Goal: Transaction & Acquisition: Book appointment/travel/reservation

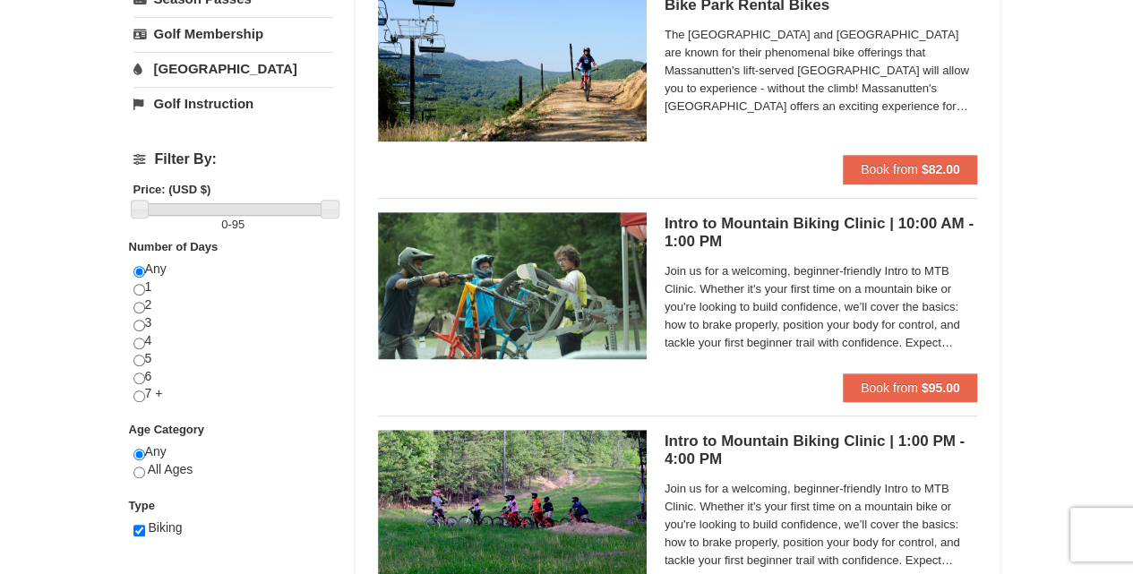
scroll to position [477, 0]
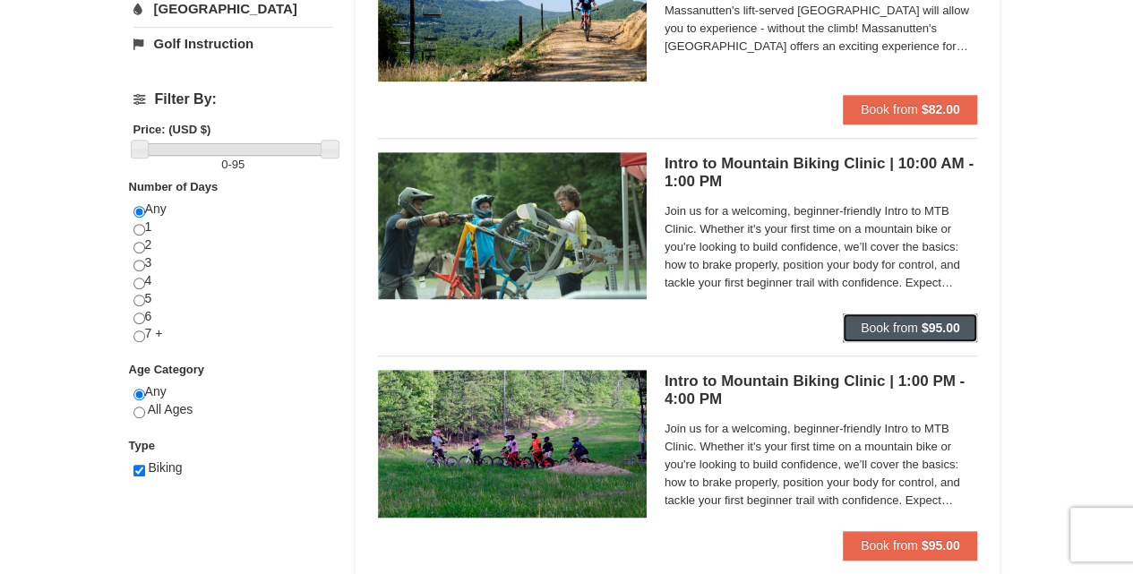
click at [909, 326] on span "Book from" at bounding box center [888, 328] width 57 height 14
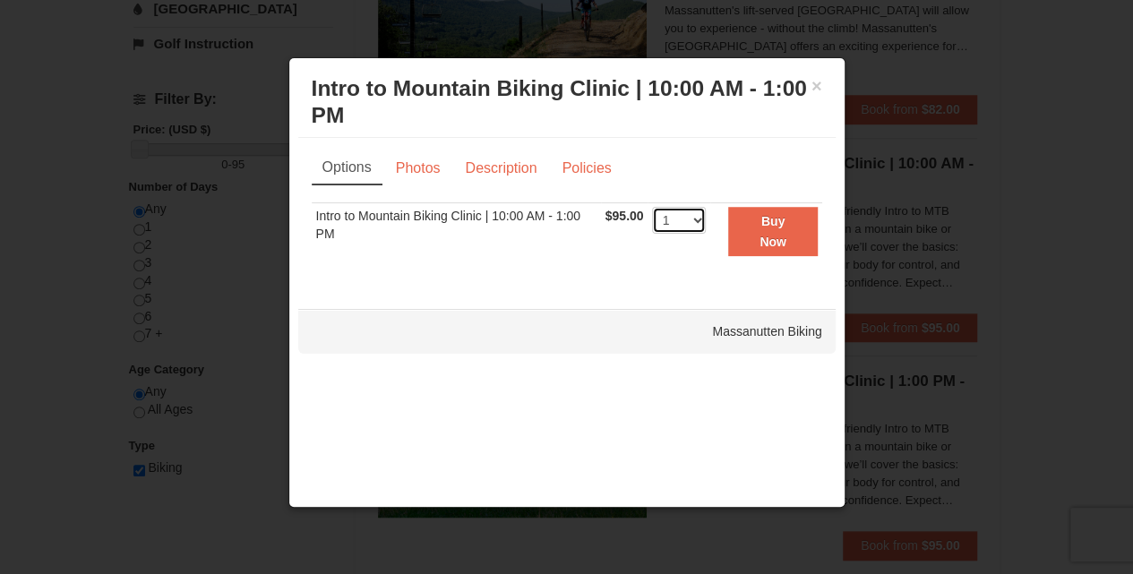
click at [702, 219] on select "1 2 3 4 5 6" at bounding box center [679, 220] width 54 height 27
select select "2"
click at [652, 207] on select "1 2 3 4 5 6" at bounding box center [679, 220] width 54 height 27
click at [815, 86] on button "×" at bounding box center [816, 86] width 11 height 18
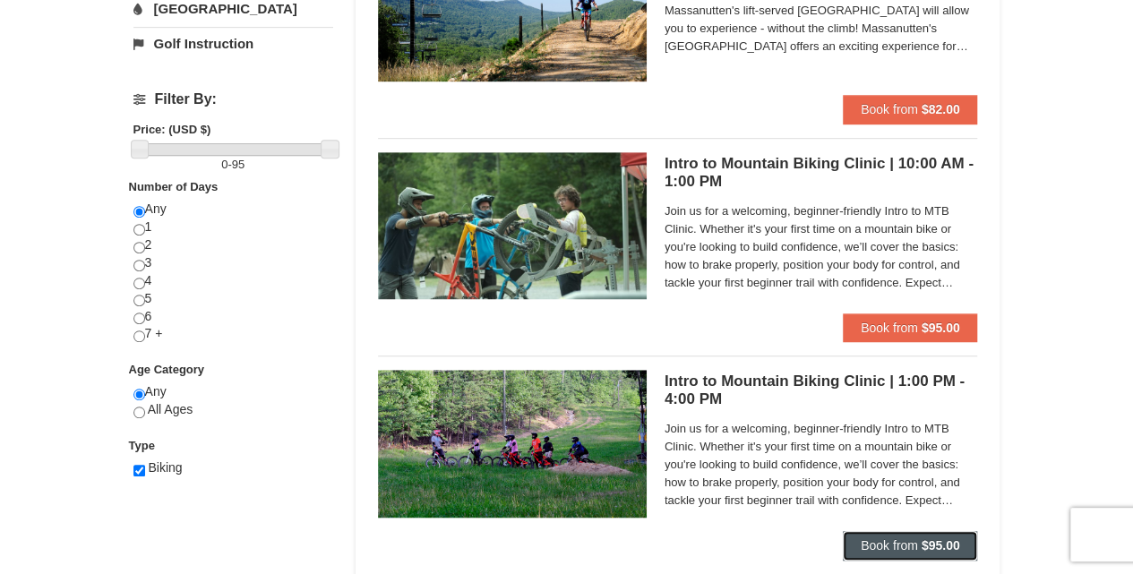
click at [922, 543] on strong "$95.00" at bounding box center [940, 545] width 38 height 14
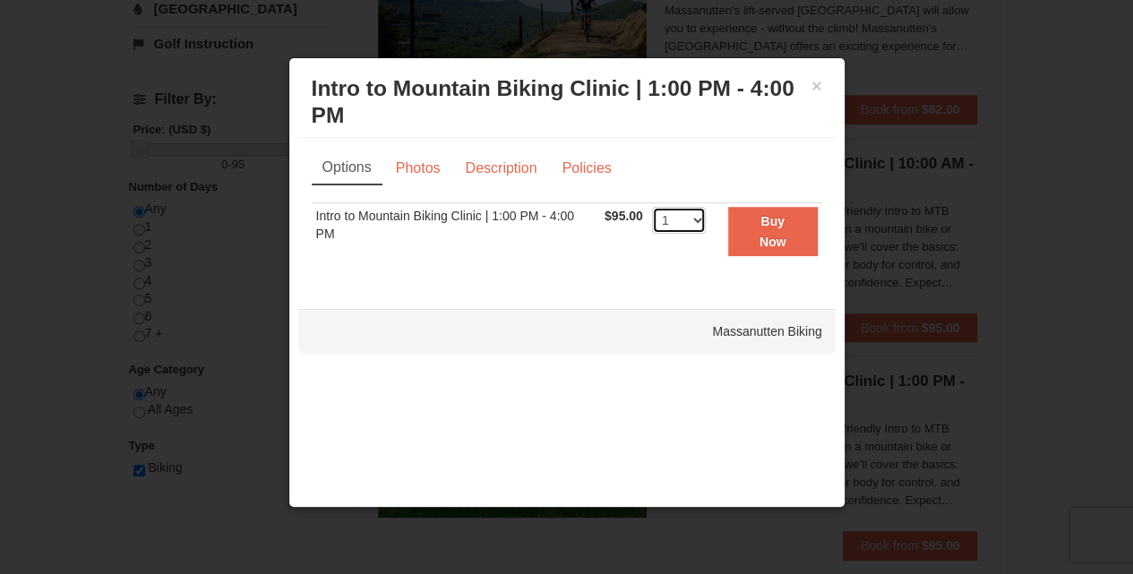
click at [698, 220] on select "1 2 3 4 5 6" at bounding box center [679, 220] width 54 height 27
select select "2"
click at [652, 207] on select "1 2 3 4 5 6" at bounding box center [679, 220] width 54 height 27
click at [783, 235] on strong "Buy Now" at bounding box center [772, 231] width 27 height 34
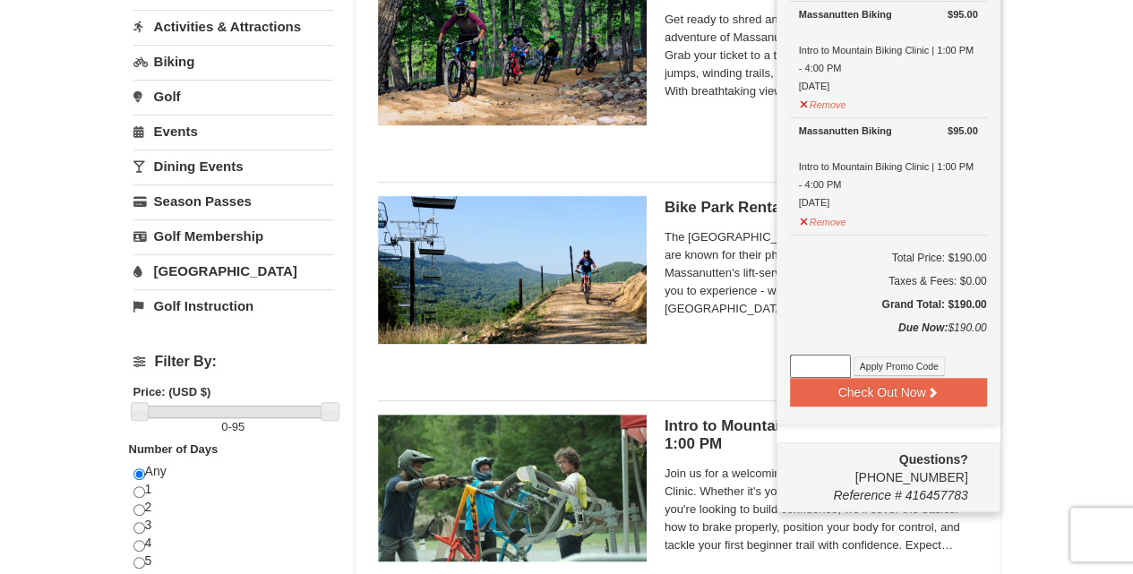
scroll to position [244, 0]
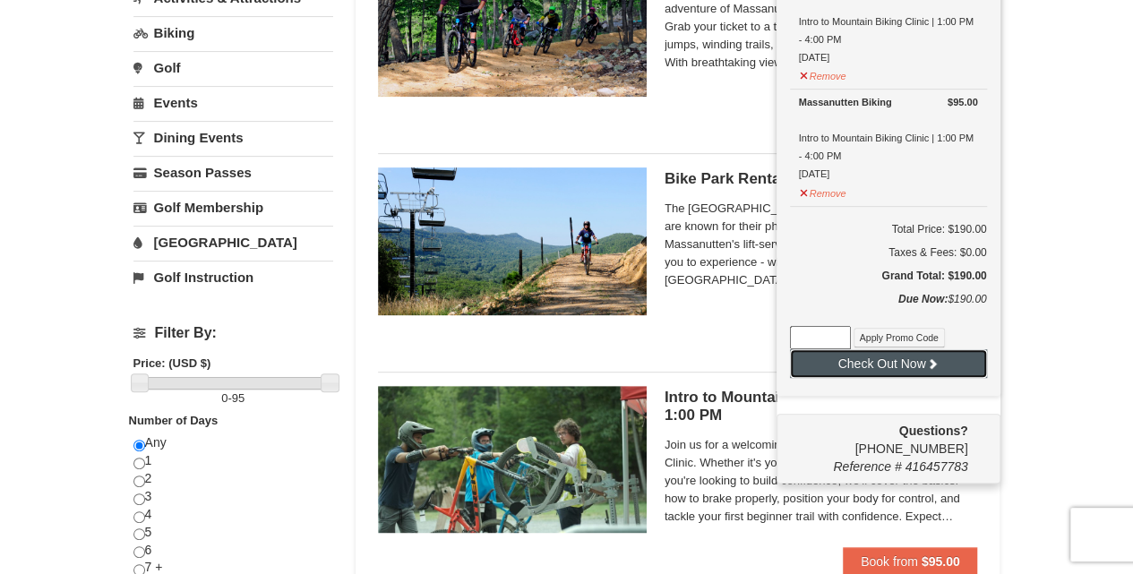
click at [910, 364] on button "Check Out Now" at bounding box center [888, 363] width 197 height 29
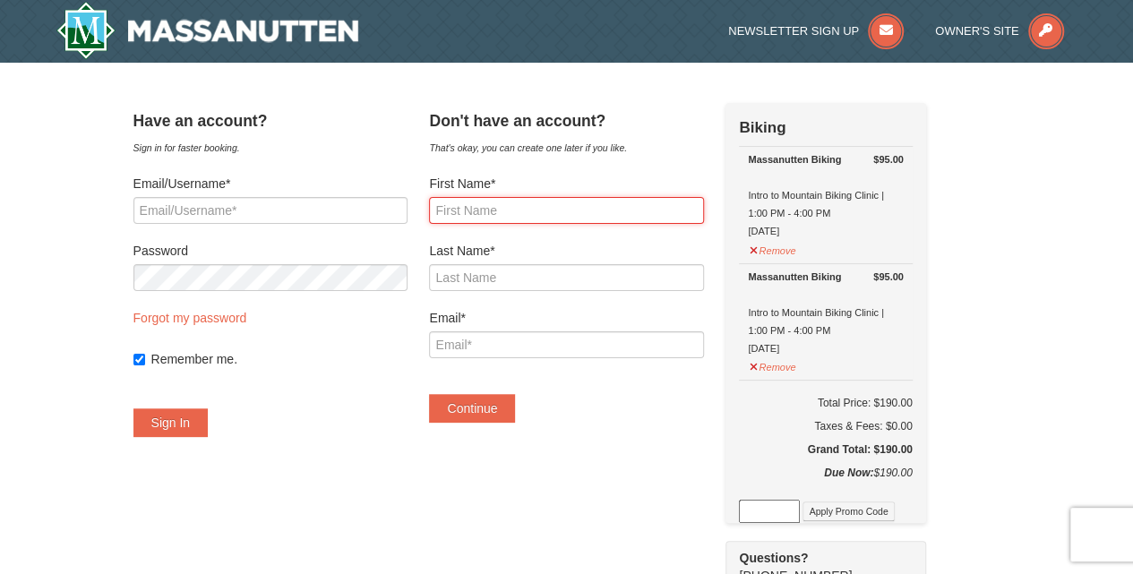
click at [505, 204] on input "First Name*" at bounding box center [566, 210] width 274 height 27
type input "chris"
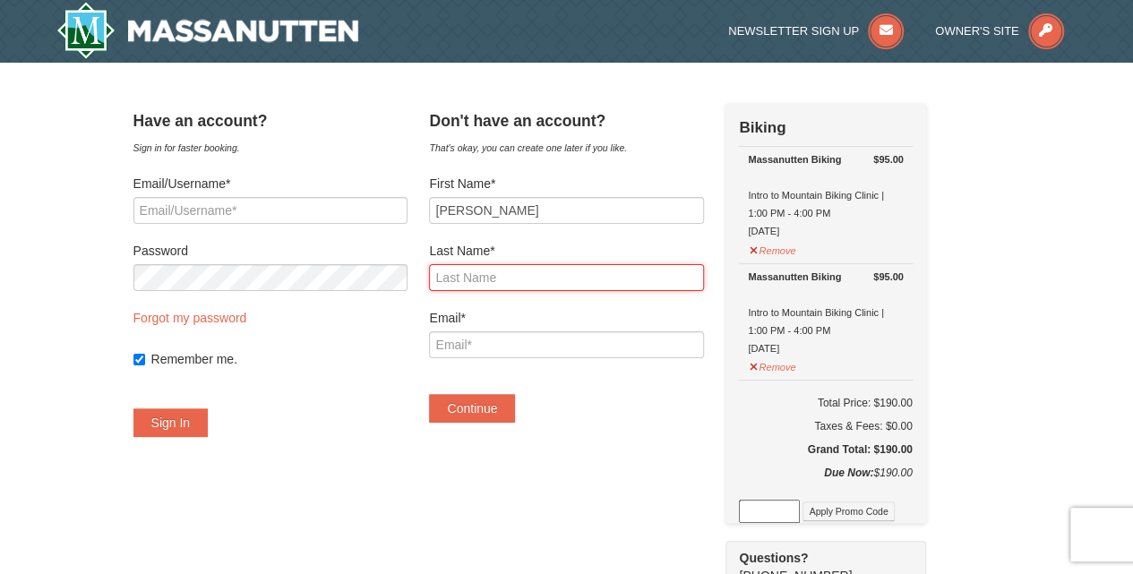
type input "JACKSON"
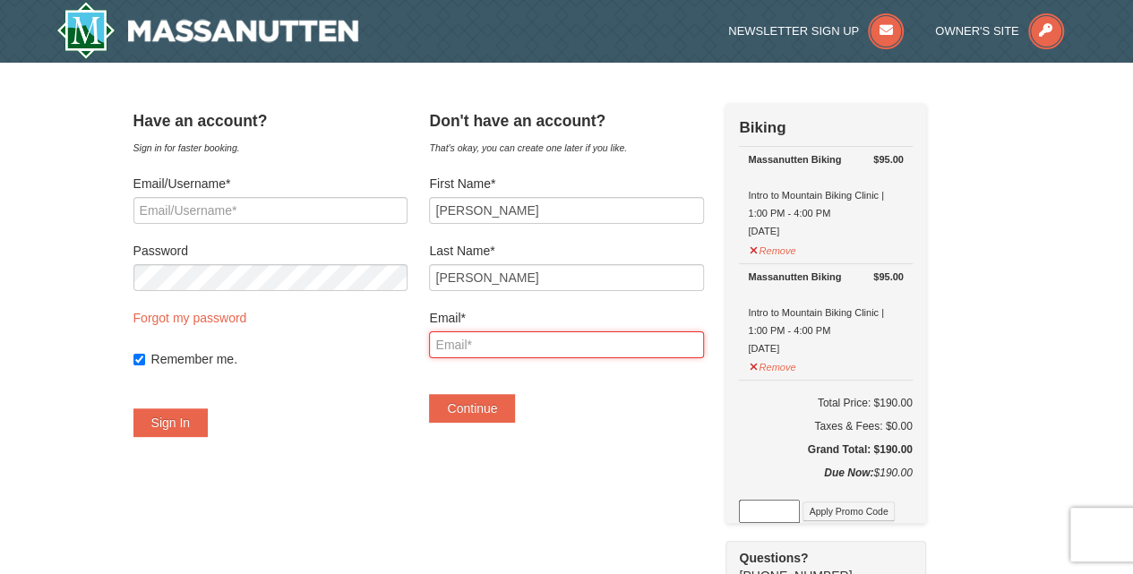
type input "jrock5480@hotmail.com"
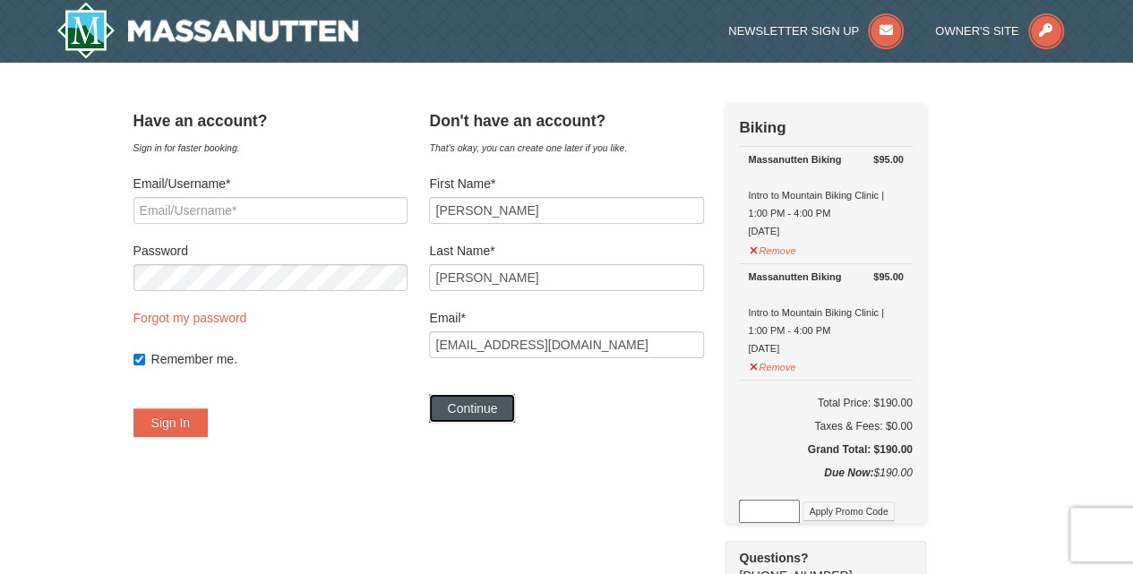
click at [496, 411] on button "Continue" at bounding box center [472, 408] width 86 height 29
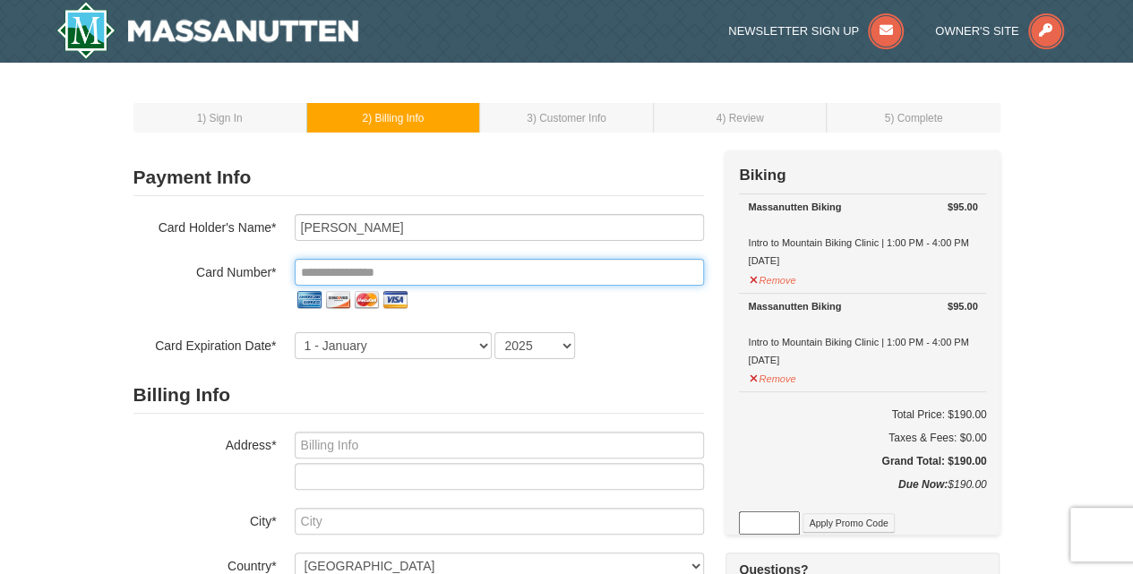
click at [444, 272] on input "tel" at bounding box center [499, 272] width 409 height 27
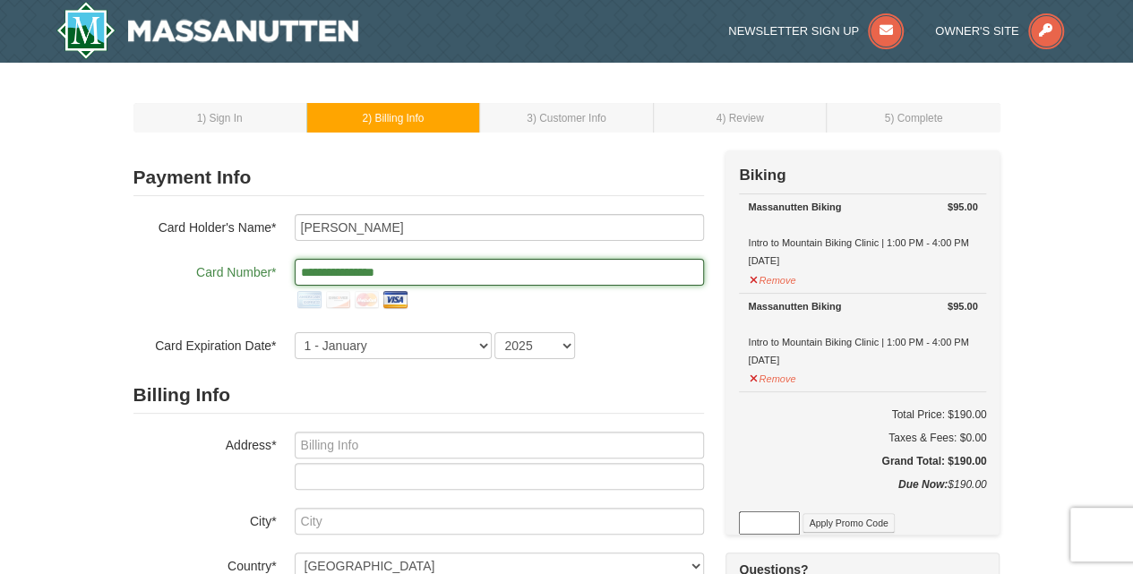
type input "**********"
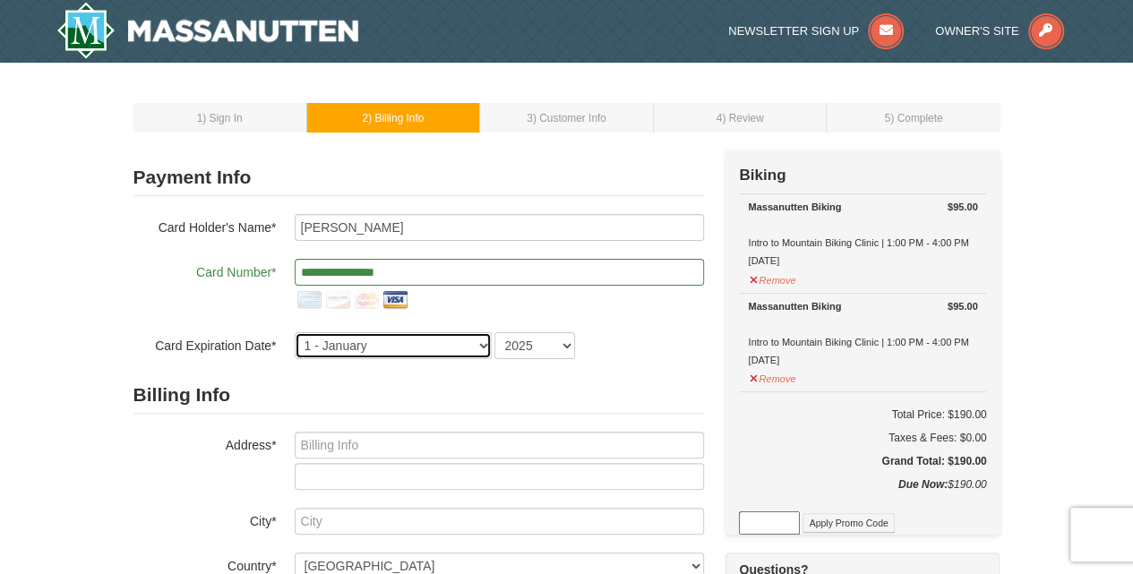
click at [485, 341] on select "1 - January 2 - February 3 - March 4 - April 5 - May 6 - June 7 - July 8 - Augu…" at bounding box center [393, 345] width 197 height 27
select select "7"
click at [295, 332] on select "1 - January 2 - February 3 - March 4 - April 5 - May 6 - June 7 - July 8 - Augu…" at bounding box center [393, 345] width 197 height 27
click at [566, 344] on select "2025 2026 2027 2028 2029 2030 2031 2032 2033 2034" at bounding box center [534, 345] width 81 height 27
select select "2027"
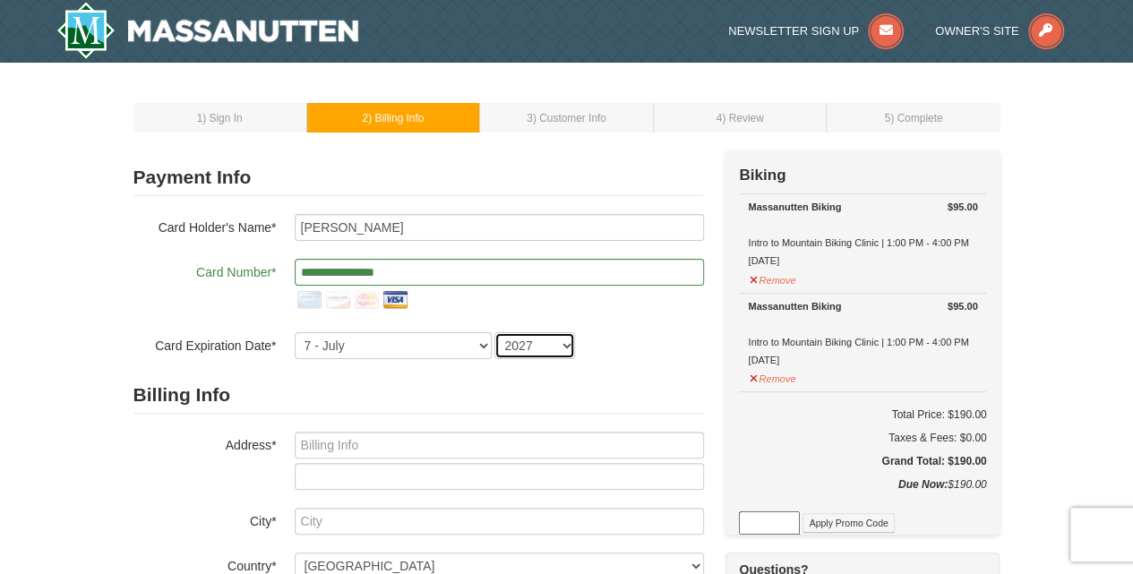
click at [494, 332] on select "2025 2026 2027 2028 2029 2030 2031 2032 2033 2034" at bounding box center [534, 345] width 81 height 27
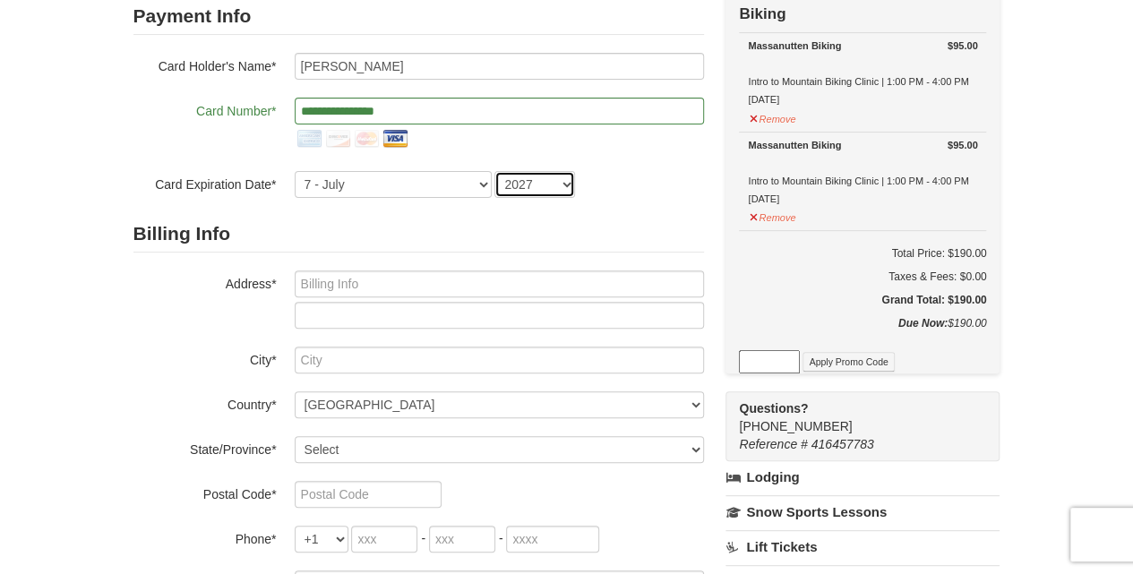
scroll to position [179, 0]
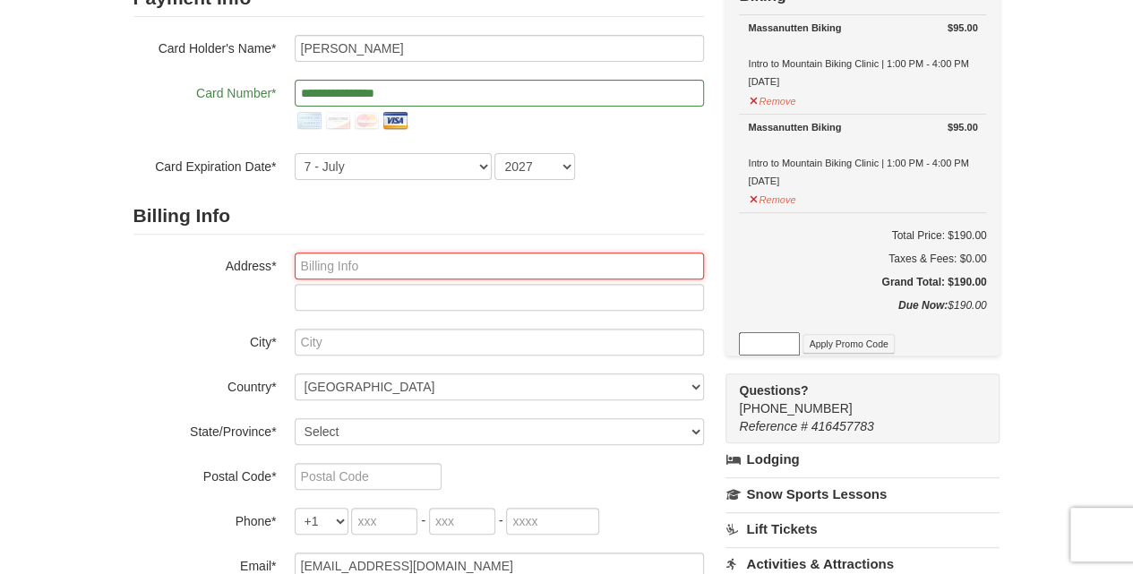
click at [358, 269] on input "text" at bounding box center [499, 265] width 409 height 27
type input "182 REDGATE RD"
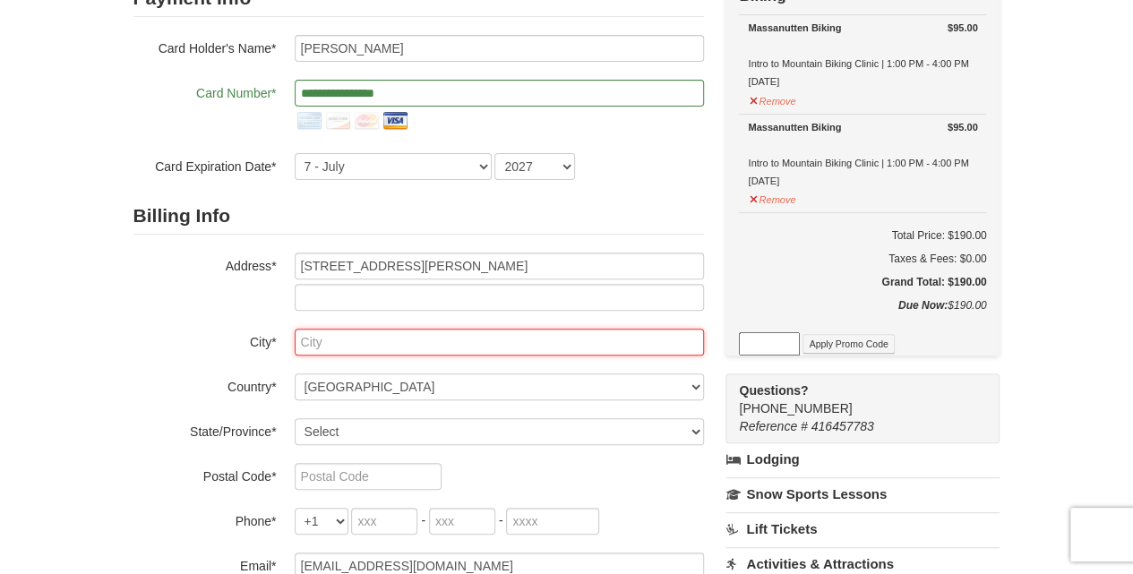
type input "Baskerville"
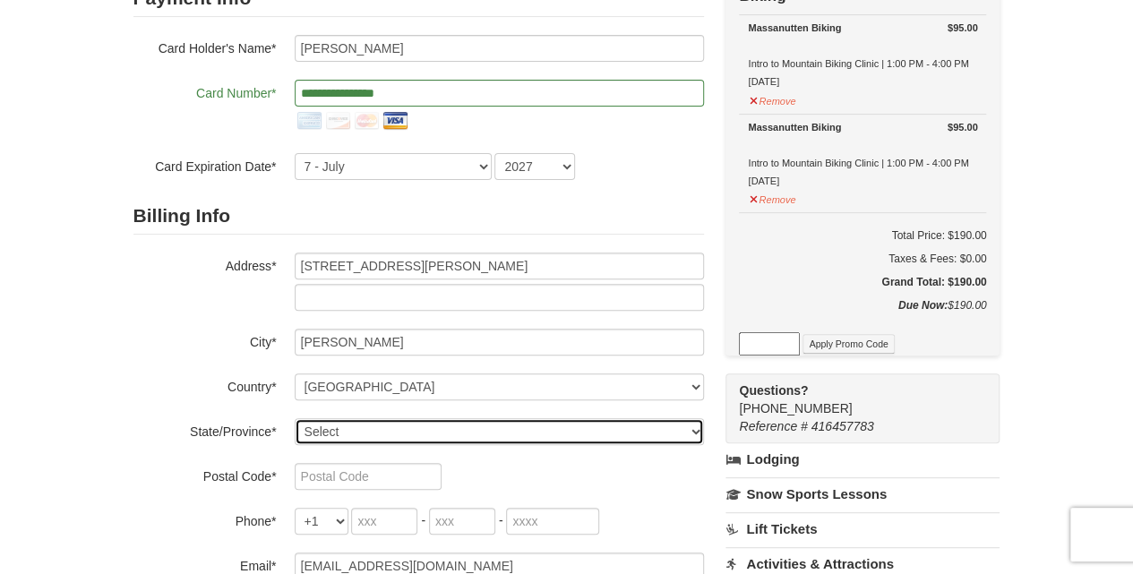
select select "VA"
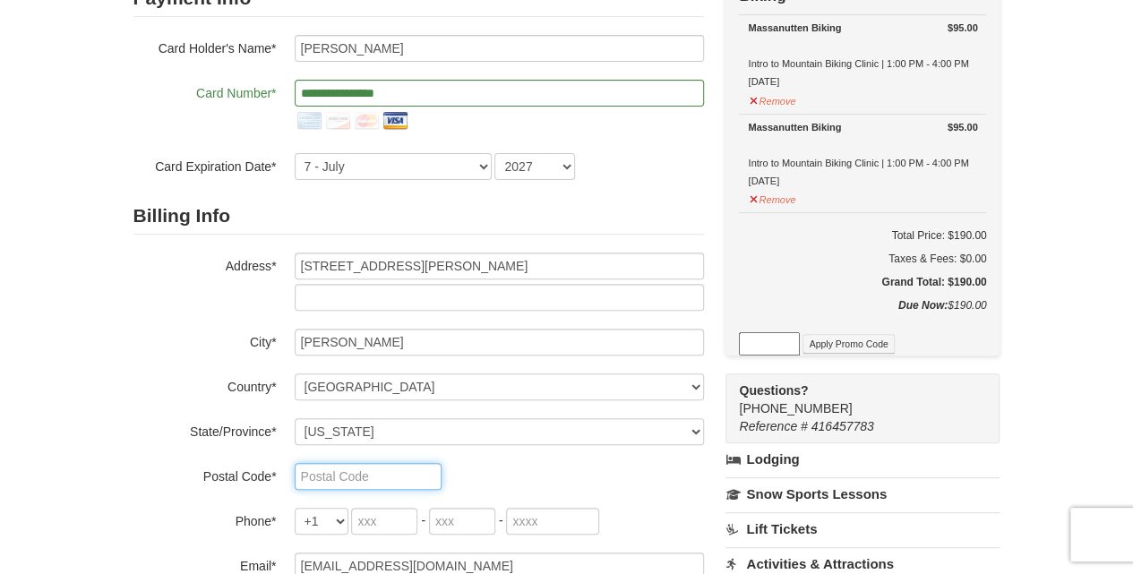
type input "23915"
type input "434"
type input "247"
type input "1607"
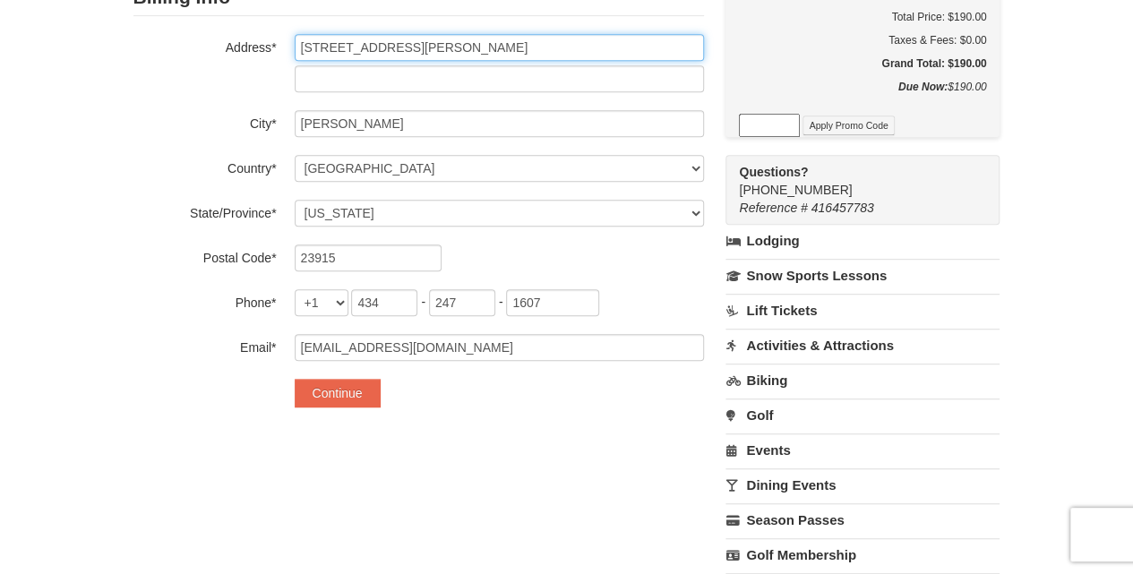
scroll to position [417, 0]
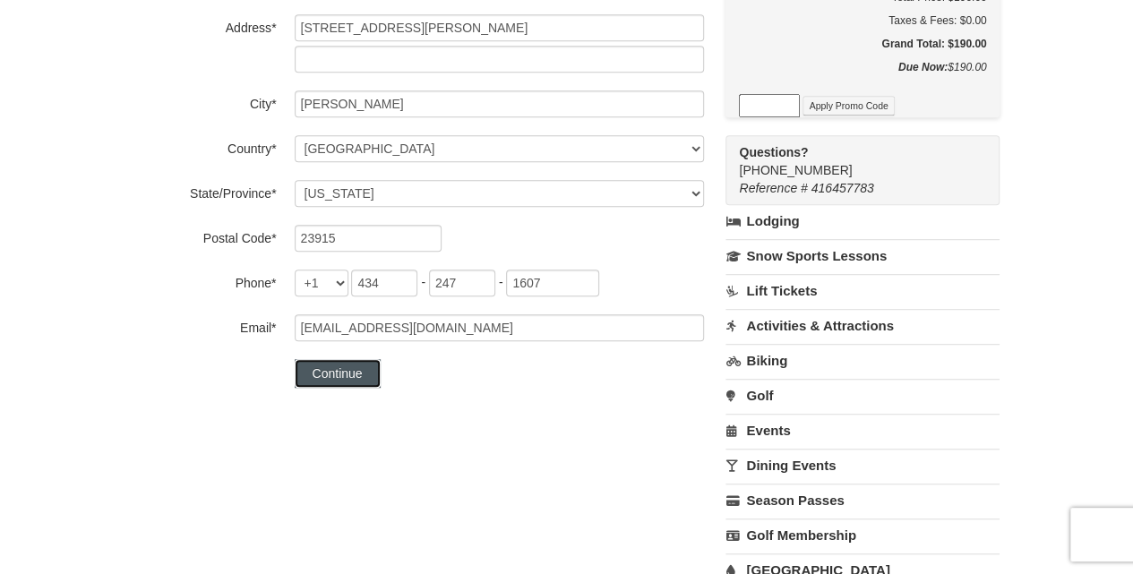
click at [356, 368] on button "Continue" at bounding box center [338, 373] width 86 height 29
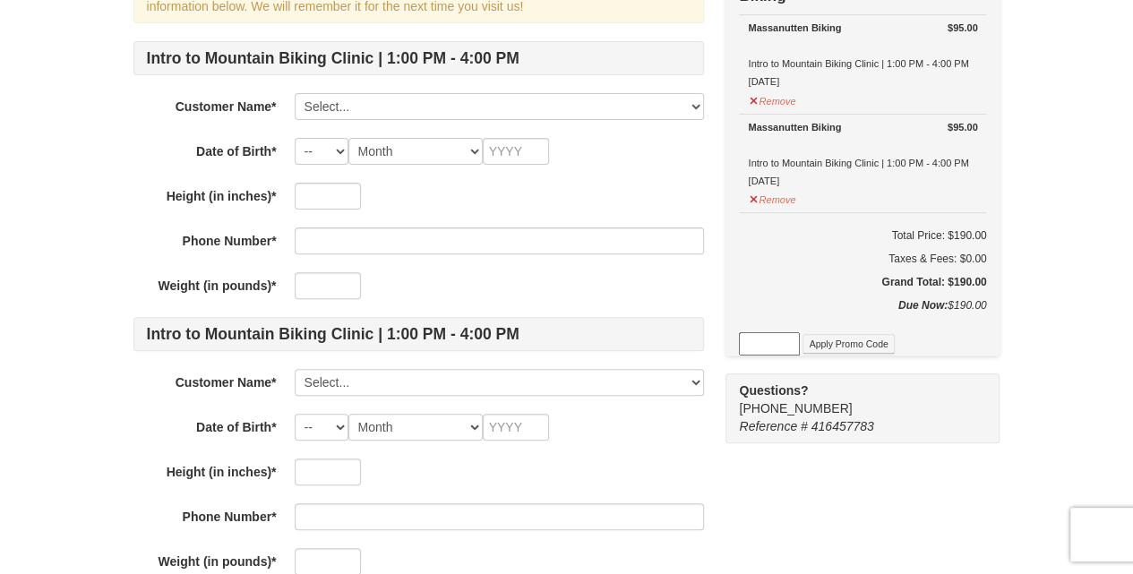
scroll to position [119, 0]
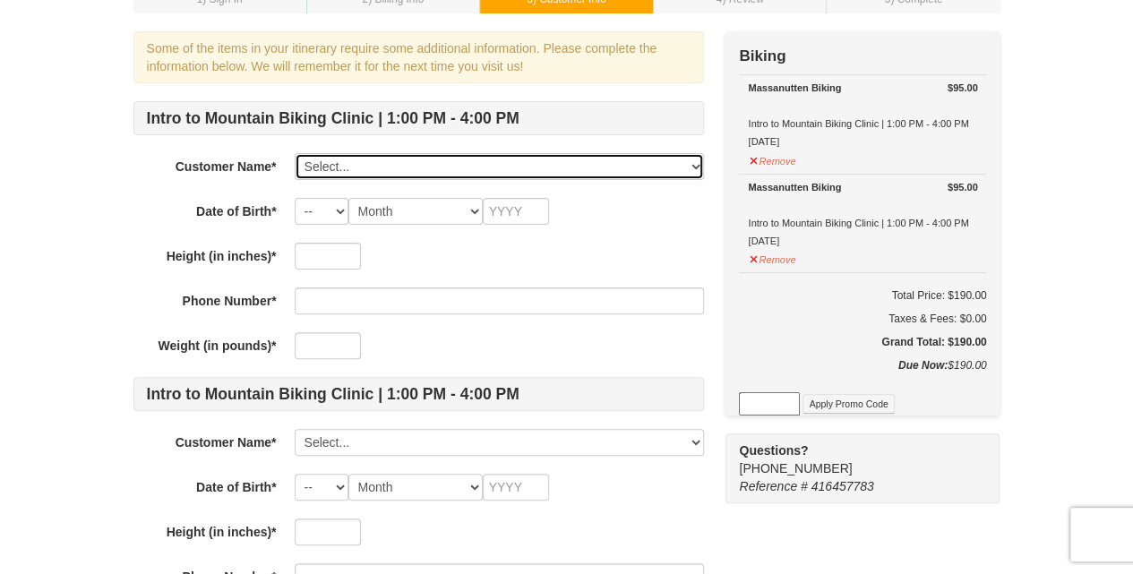
click at [695, 161] on select "Select... chris JACKSON Add New..." at bounding box center [499, 166] width 409 height 27
select select "28330199"
click at [295, 153] on select "Select... chris JACKSON Add New..." at bounding box center [499, 166] width 409 height 27
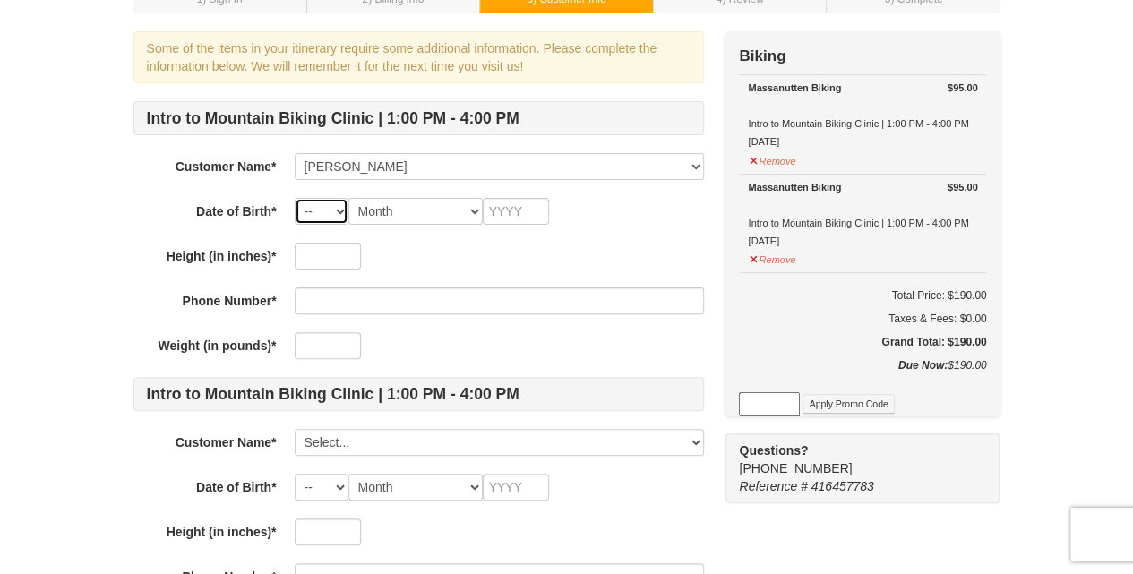
click at [323, 208] on select "-- 01 02 03 04 05 06 07 08 09 10 11 12 13 14 15 16 17 18 19 20 21 22 23 24 25 2…" at bounding box center [322, 211] width 54 height 27
select select "10"
click at [295, 198] on select "-- 01 02 03 04 05 06 07 08 09 10 11 12 13 14 15 16 17 18 19 20 21 22 23 24 25 2…" at bounding box center [322, 211] width 54 height 27
click at [419, 204] on select "Month January February March April May June July August September October Novem…" at bounding box center [415, 211] width 134 height 27
select select "10"
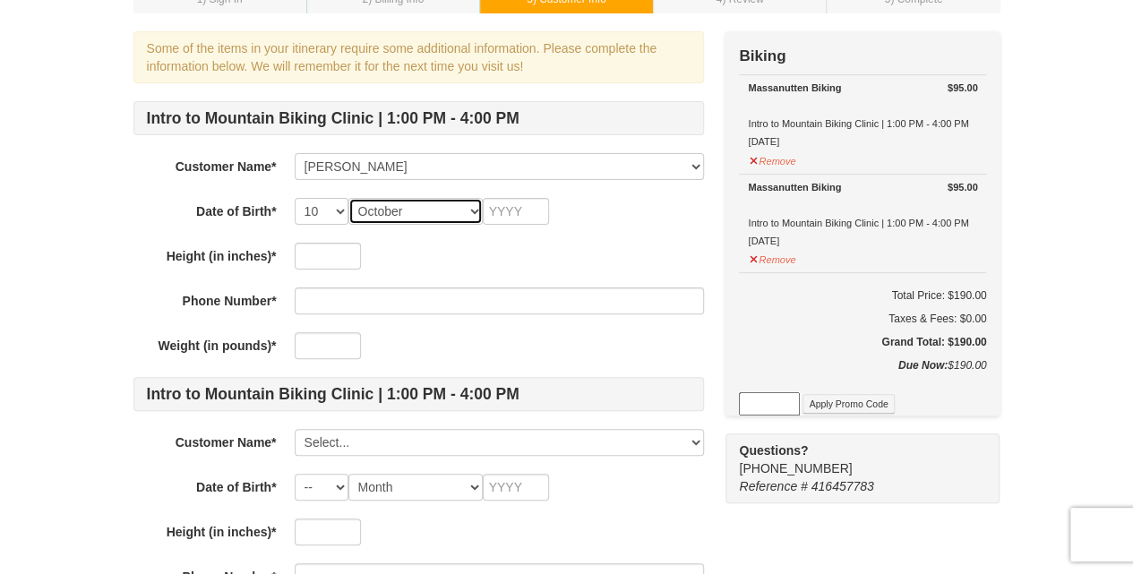
click at [348, 198] on select "Month January February March April May June July August September October Novem…" at bounding box center [415, 211] width 134 height 27
click at [502, 210] on input "text" at bounding box center [516, 211] width 66 height 27
type input "1974"
click at [319, 255] on input "text" at bounding box center [328, 256] width 66 height 27
click at [340, 210] on select "-- 01 02 03 04 05 06 07 08 09 10 11 12 13 14 15 16 17 18 19 20 21 22 23 24 25 2…" at bounding box center [322, 211] width 54 height 27
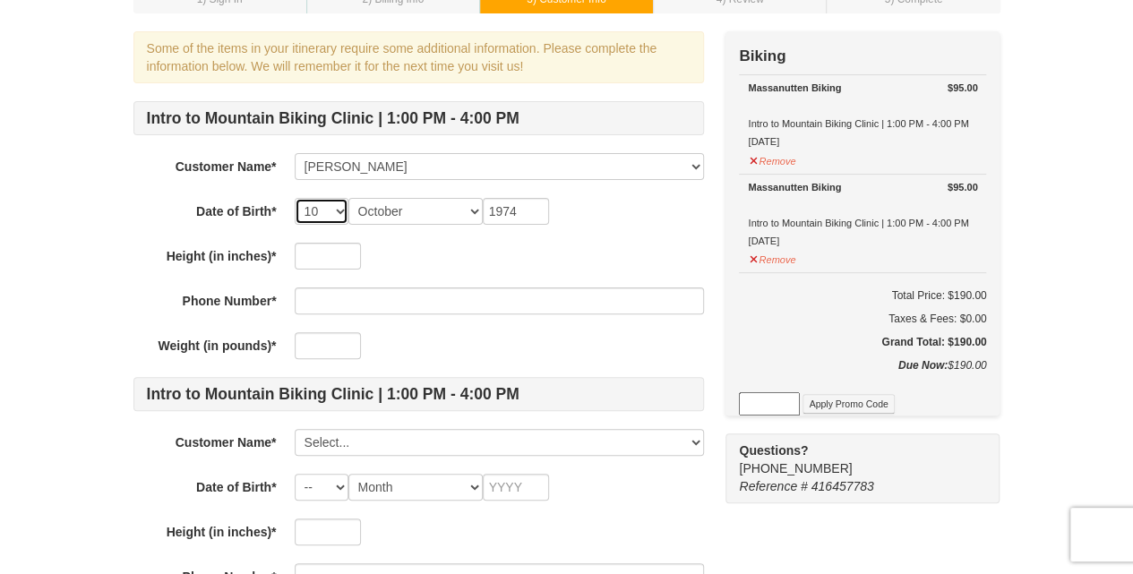
select select "16"
click at [295, 198] on select "-- 01 02 03 04 05 06 07 08 09 10 11 12 13 14 15 16 17 18 19 20 21 22 23 24 25 2…" at bounding box center [322, 211] width 54 height 27
click at [319, 254] on input "text" at bounding box center [328, 256] width 66 height 27
type input "67"
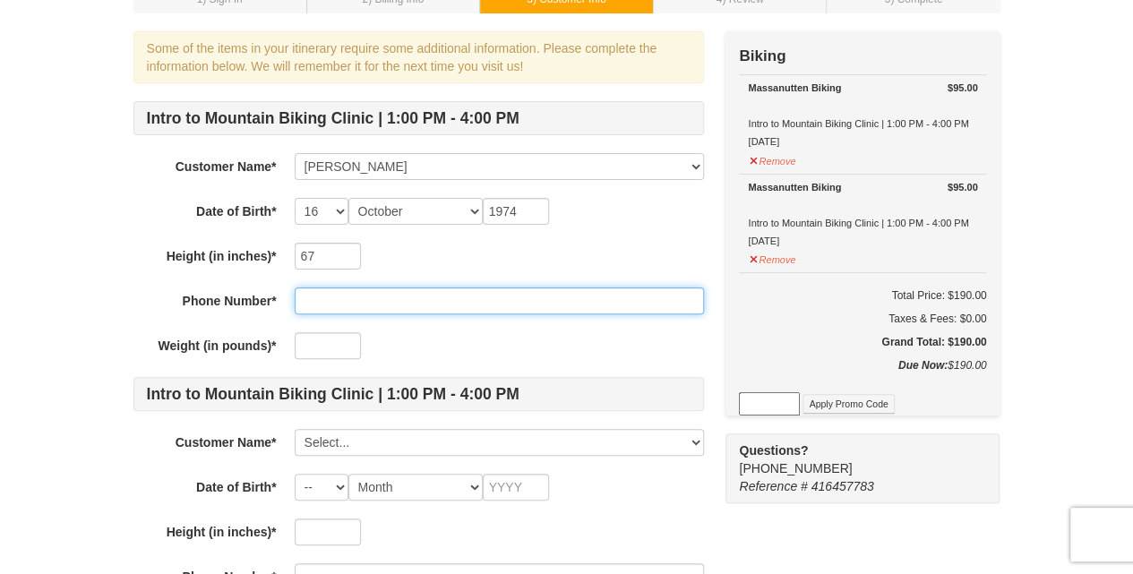
click at [330, 302] on input "text" at bounding box center [499, 300] width 409 height 27
type input "(434) 247-1607"
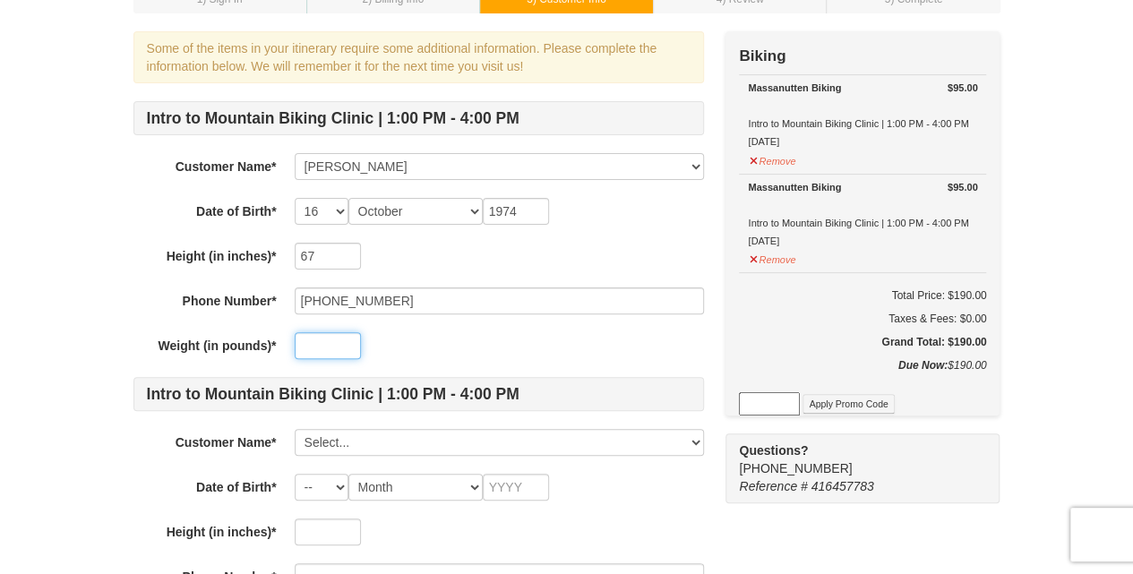
click at [319, 346] on input "text" at bounding box center [328, 345] width 66 height 27
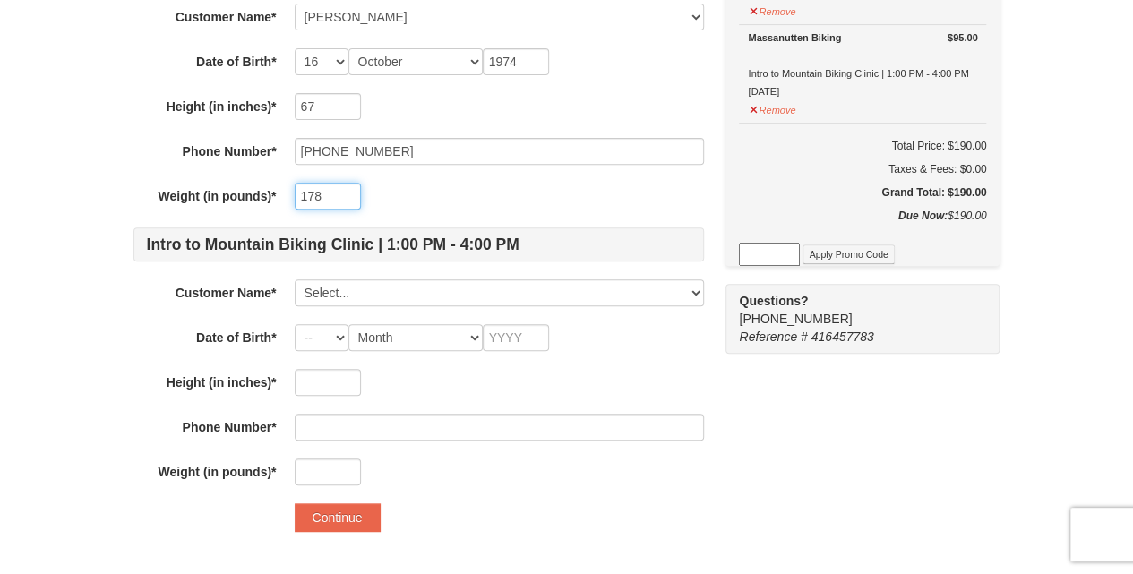
scroll to position [298, 0]
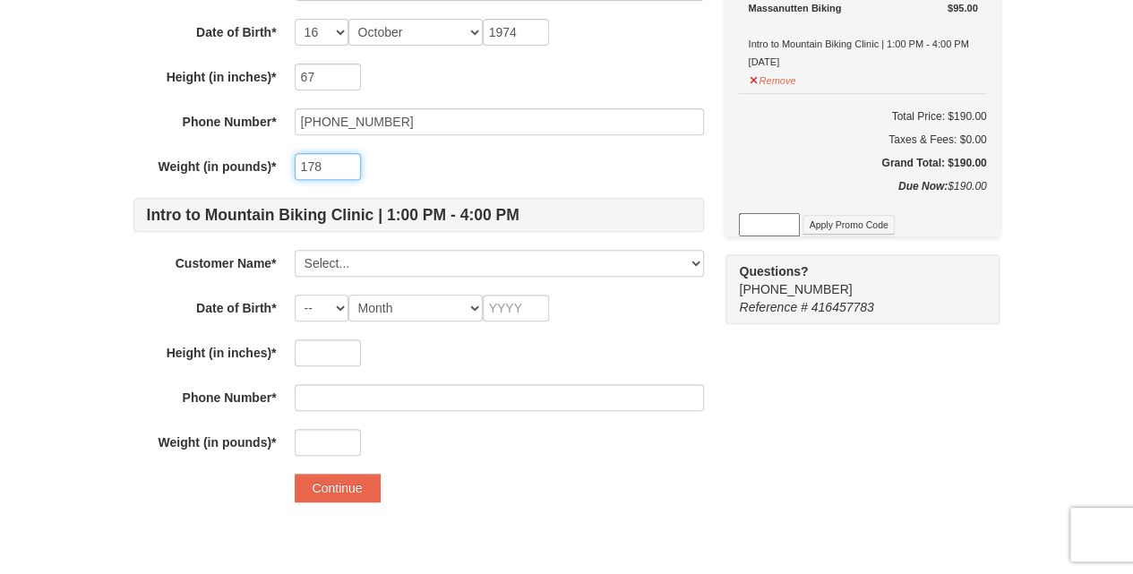
type input "178"
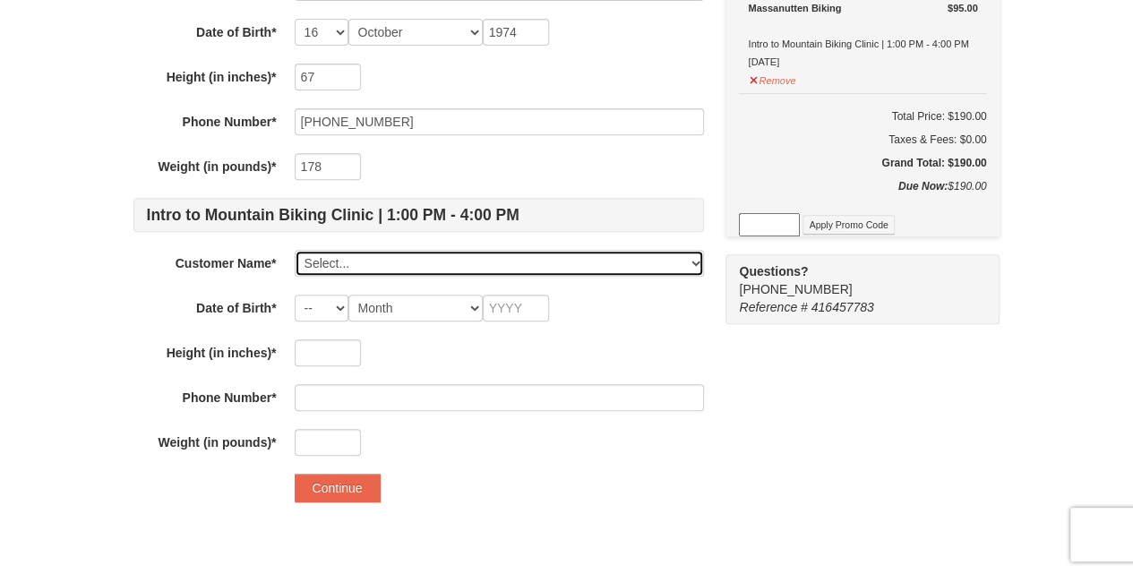
click at [423, 260] on select "Select... chris JACKSON Add New..." at bounding box center [499, 263] width 409 height 27
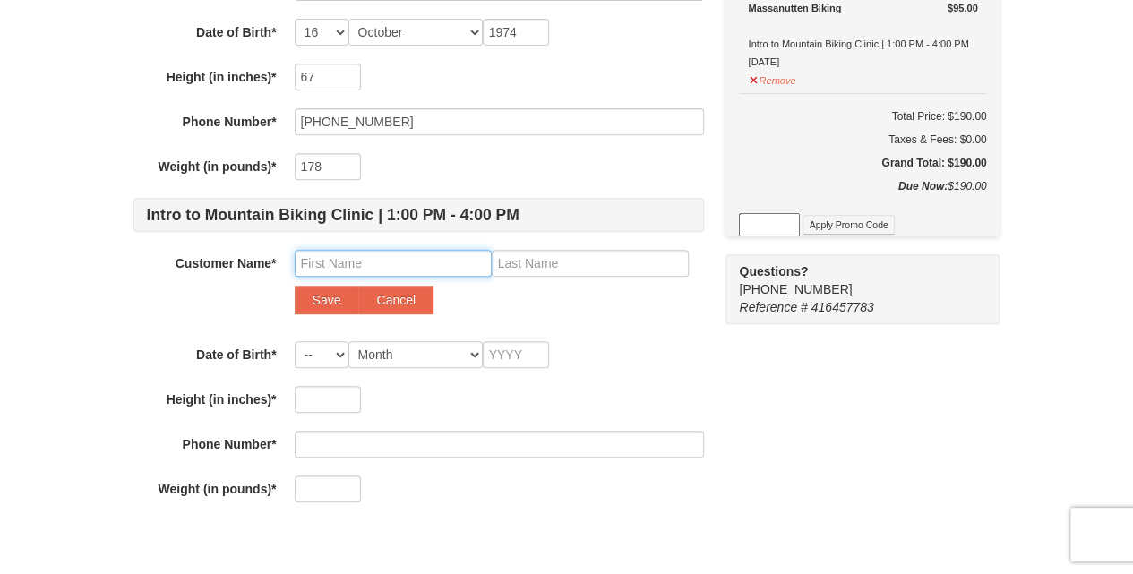
click at [359, 258] on input "text" at bounding box center [393, 263] width 197 height 27
type input "Jacoby"
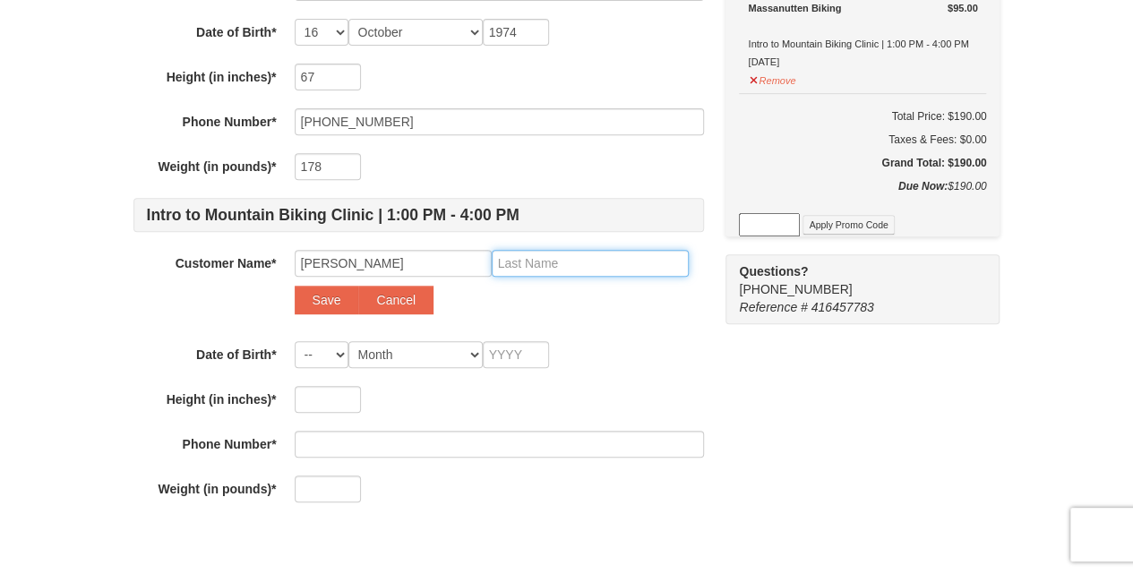
click at [539, 257] on input "text" at bounding box center [590, 263] width 197 height 27
type input "JACKSON"
click at [323, 354] on select "-- 01 02 03 04 05 06 07 08 09 10 11 12 13 14 15 16 17 18 19 20 21 22 23 24 25 2…" at bounding box center [322, 354] width 54 height 27
select select "27"
click at [295, 341] on select "-- 01 02 03 04 05 06 07 08 09 10 11 12 13 14 15 16 17 18 19 20 21 22 23 24 25 2…" at bounding box center [322, 354] width 54 height 27
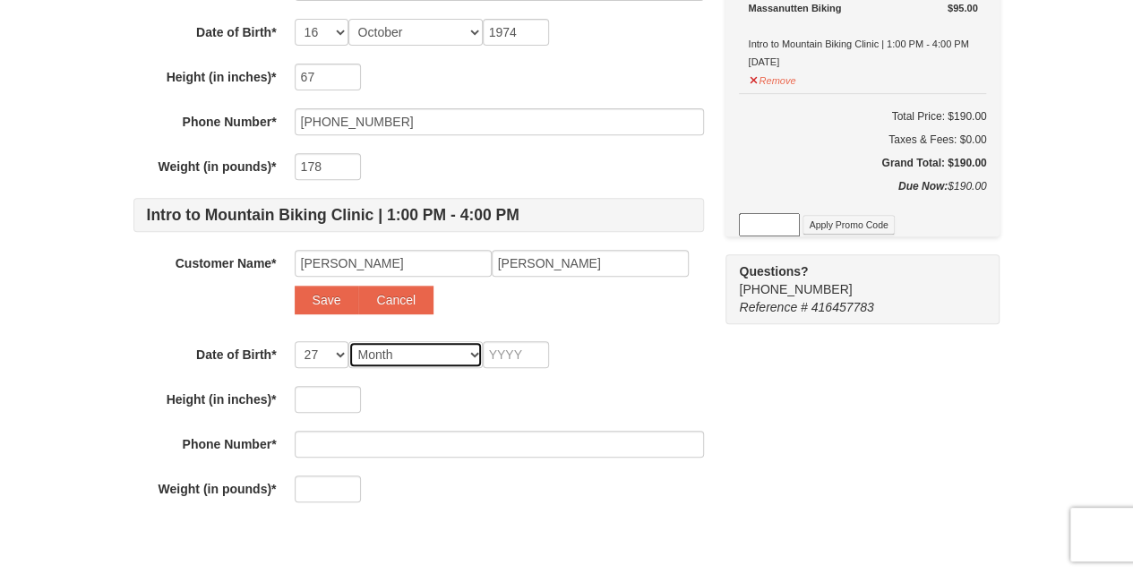
click at [470, 354] on select "Month January February March April May June July August September October Novem…" at bounding box center [415, 354] width 134 height 27
select select "01"
click at [348, 341] on select "Month January February March April May June July August September October Novem…" at bounding box center [415, 354] width 134 height 27
click at [534, 355] on input "text" at bounding box center [516, 354] width 66 height 27
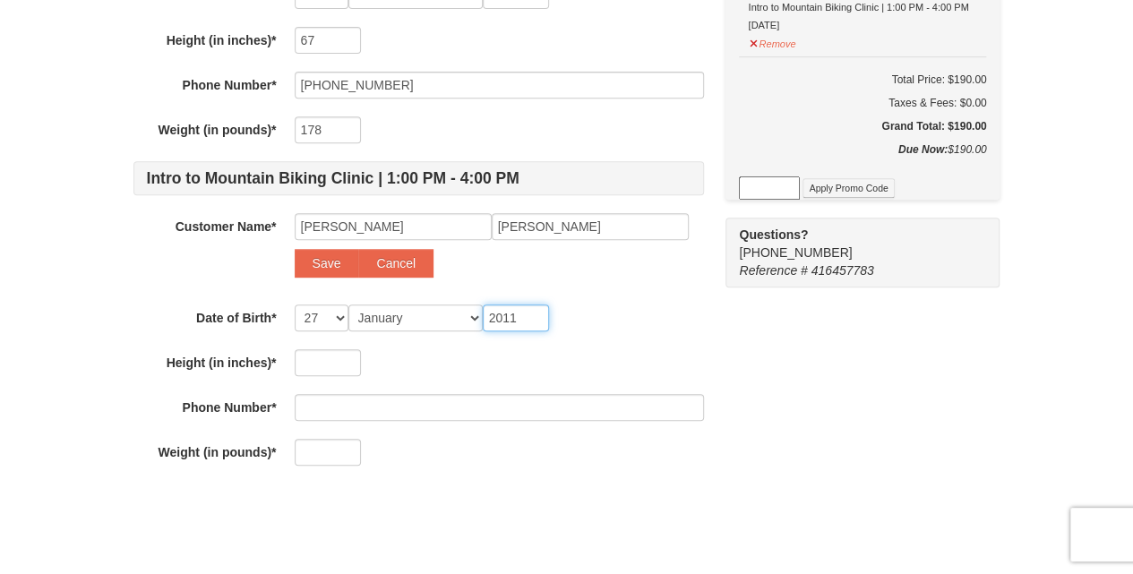
scroll to position [358, 0]
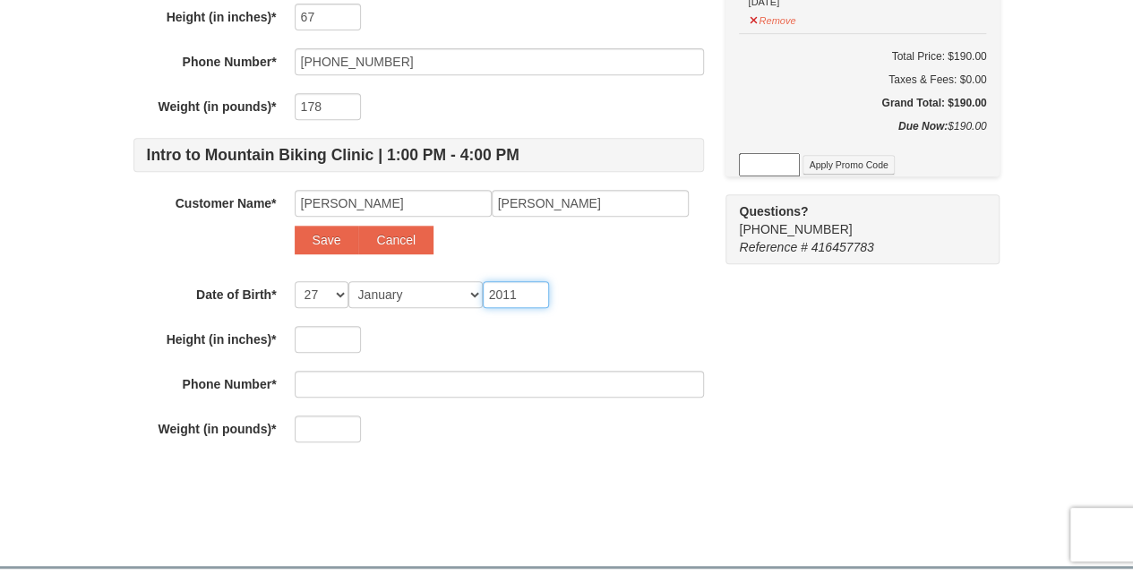
type input "2011"
click at [321, 342] on input "text" at bounding box center [328, 339] width 66 height 27
type input "65"
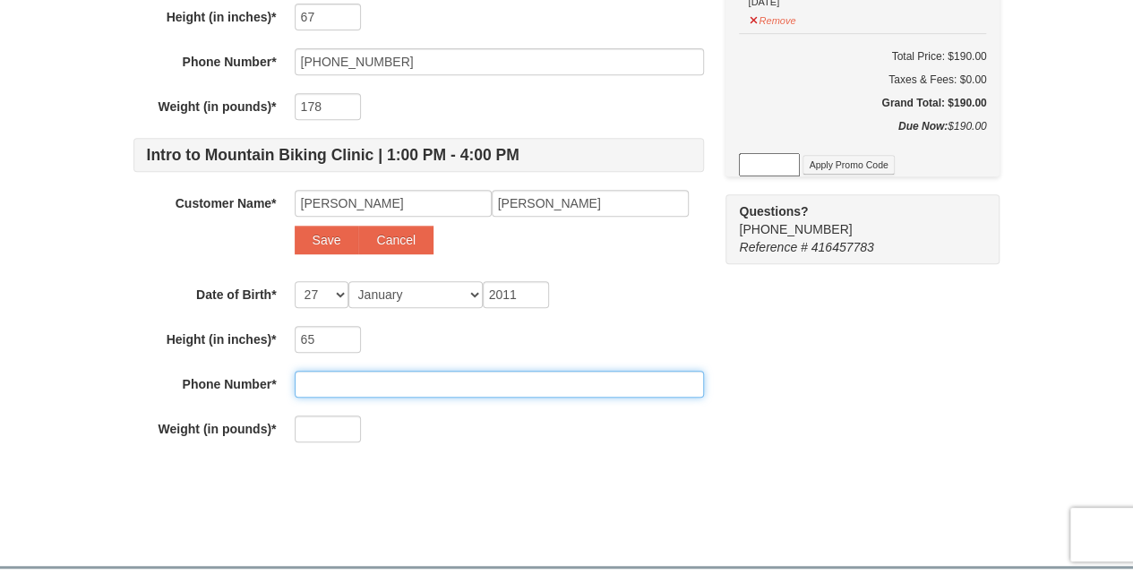
click at [329, 387] on input "text" at bounding box center [499, 384] width 409 height 27
type input "(434) 247-1607"
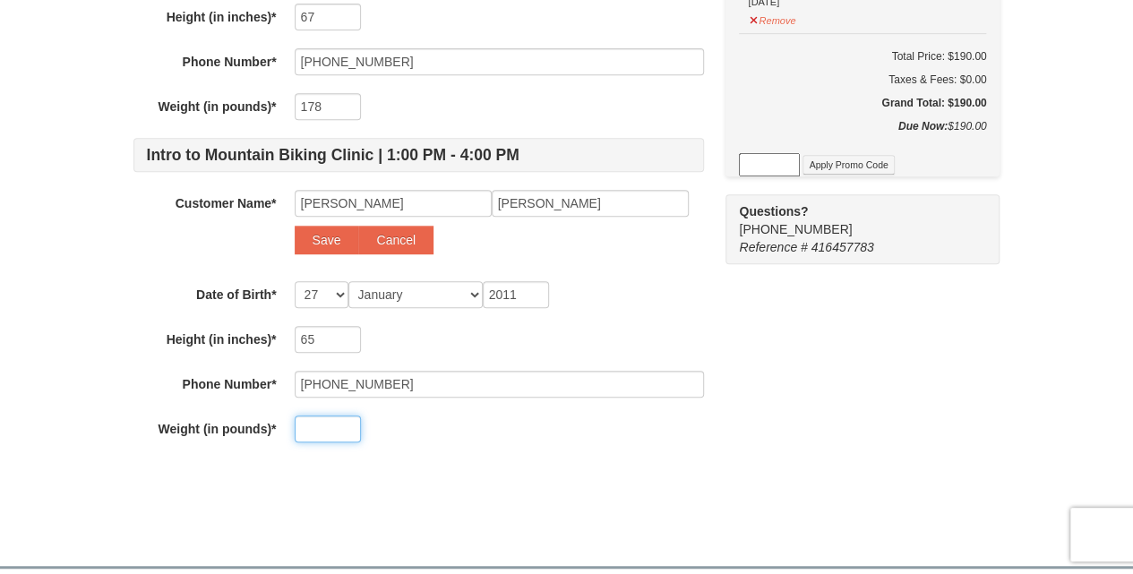
click at [319, 432] on input "text" at bounding box center [328, 428] width 66 height 27
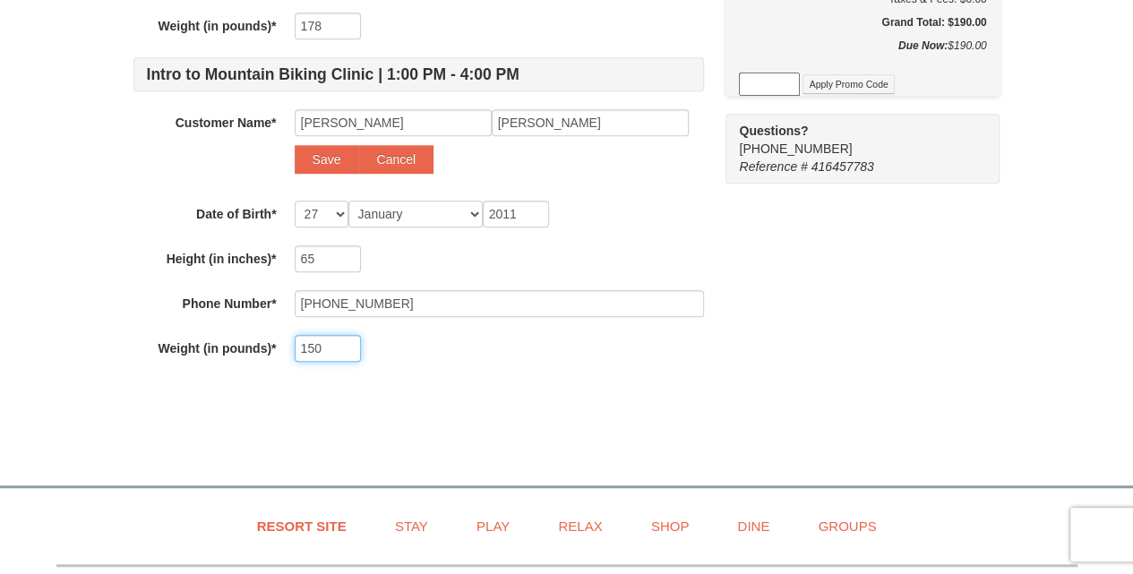
scroll to position [417, 0]
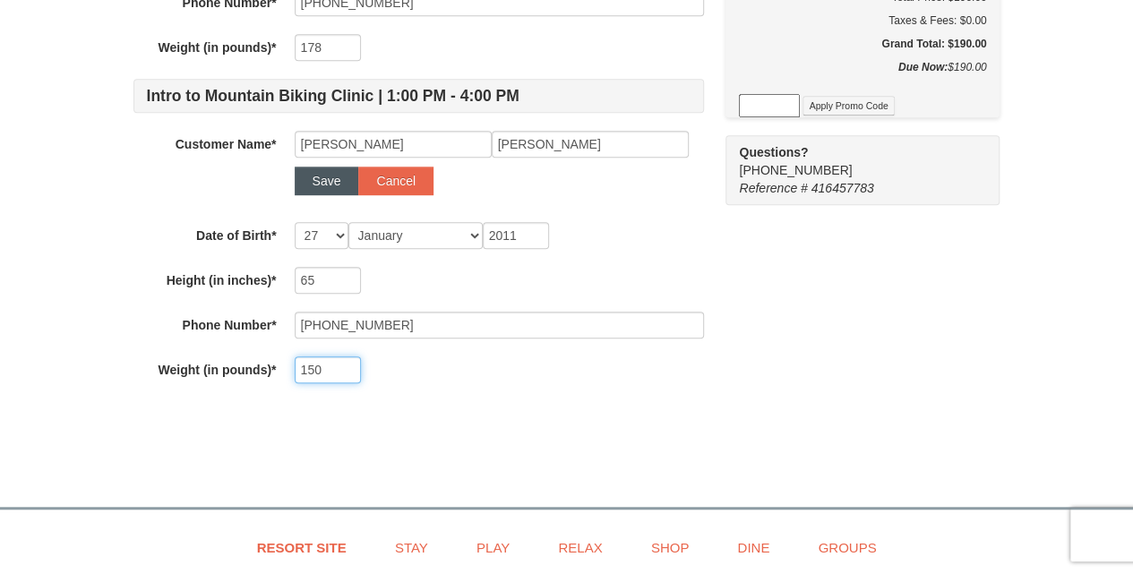
type input "150"
click at [326, 178] on button "Save" at bounding box center [327, 181] width 64 height 29
select select
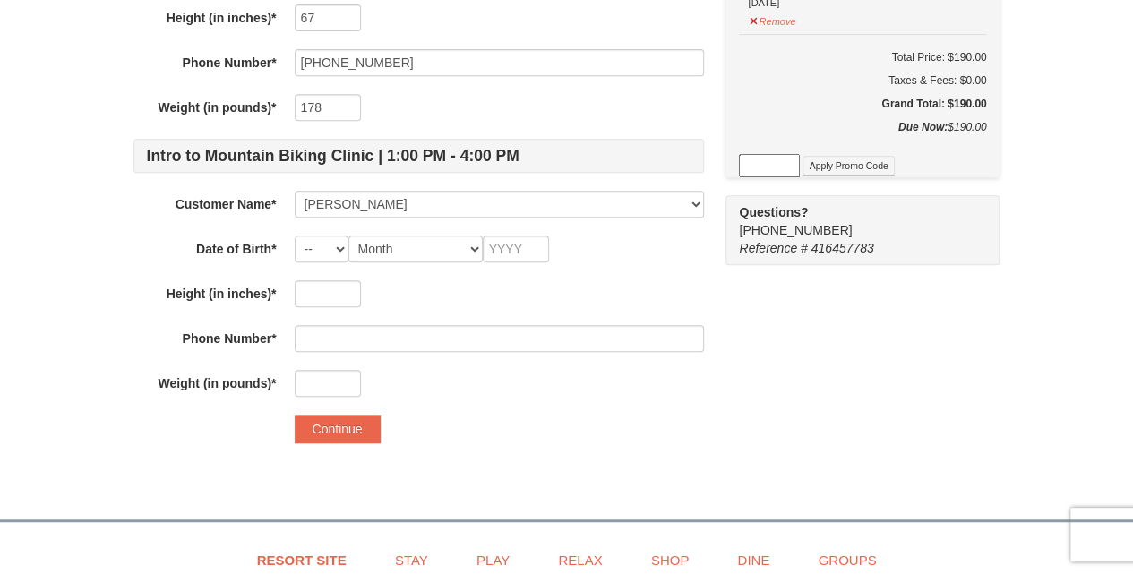
scroll to position [358, 0]
click at [344, 249] on select "-- 01 02 03 04 05 06 07 08 09 10 11 12 13 14 15 16 17 18 19 20 21 22 23 24 25 2…" at bounding box center [322, 248] width 54 height 27
select select "27"
click at [295, 235] on select "-- 01 02 03 04 05 06 07 08 09 10 11 12 13 14 15 16 17 18 19 20 21 22 23 24 25 2…" at bounding box center [322, 248] width 54 height 27
click at [420, 245] on select "Month January February March April May June July August September October Novem…" at bounding box center [415, 248] width 134 height 27
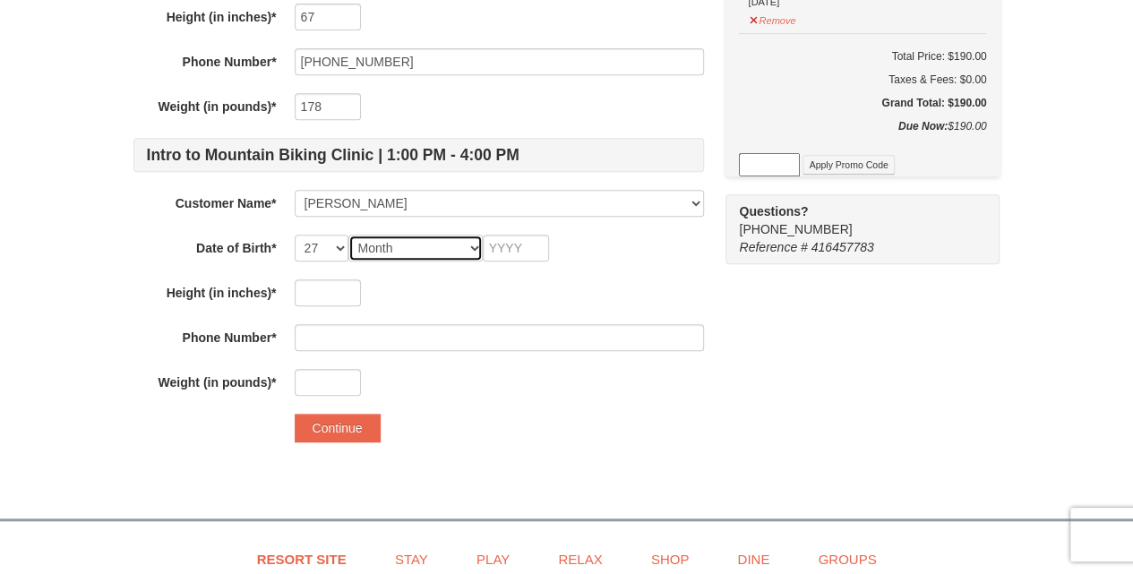
select select "01"
click at [348, 235] on select "Month January February March April May June July August September October Novem…" at bounding box center [415, 248] width 134 height 27
click at [518, 248] on input "text" at bounding box center [516, 248] width 66 height 27
type input "2011"
click at [315, 291] on input "text" at bounding box center [328, 292] width 66 height 27
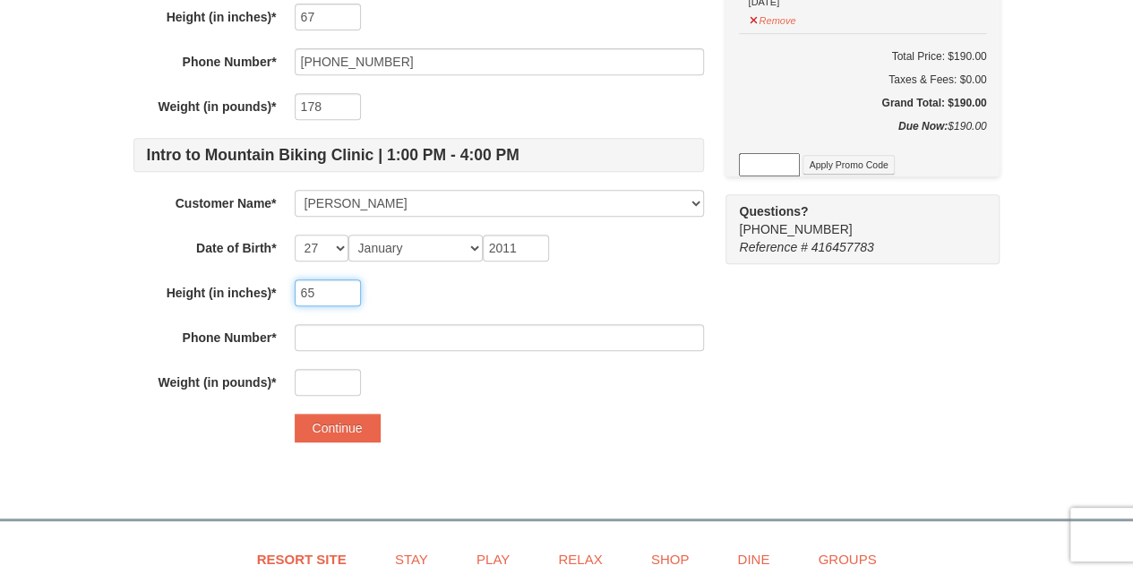
type input "65"
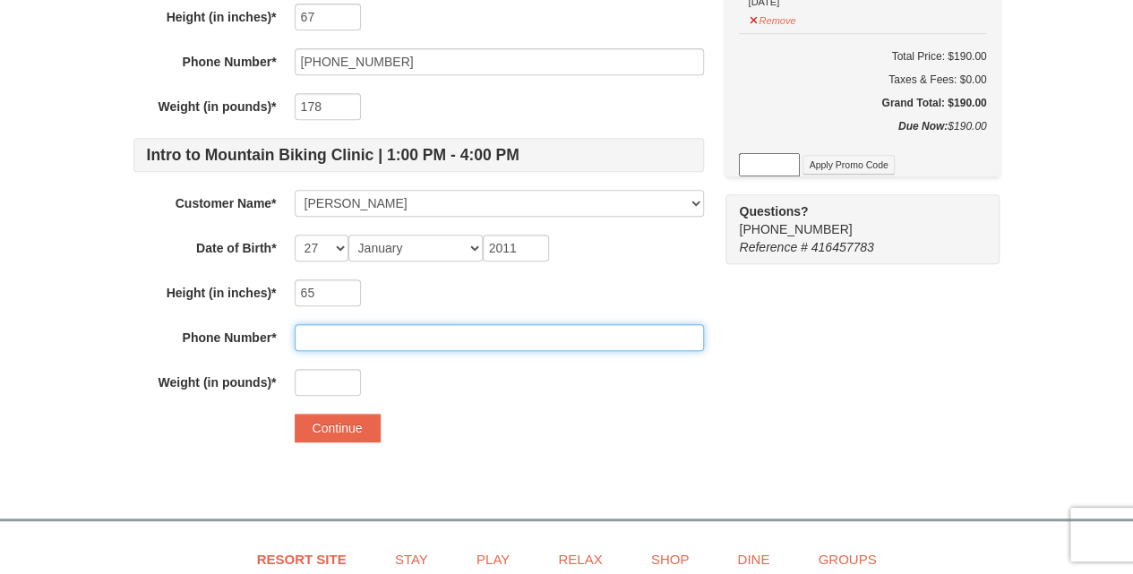
click at [335, 336] on input "text" at bounding box center [499, 337] width 409 height 27
type input "4342471607"
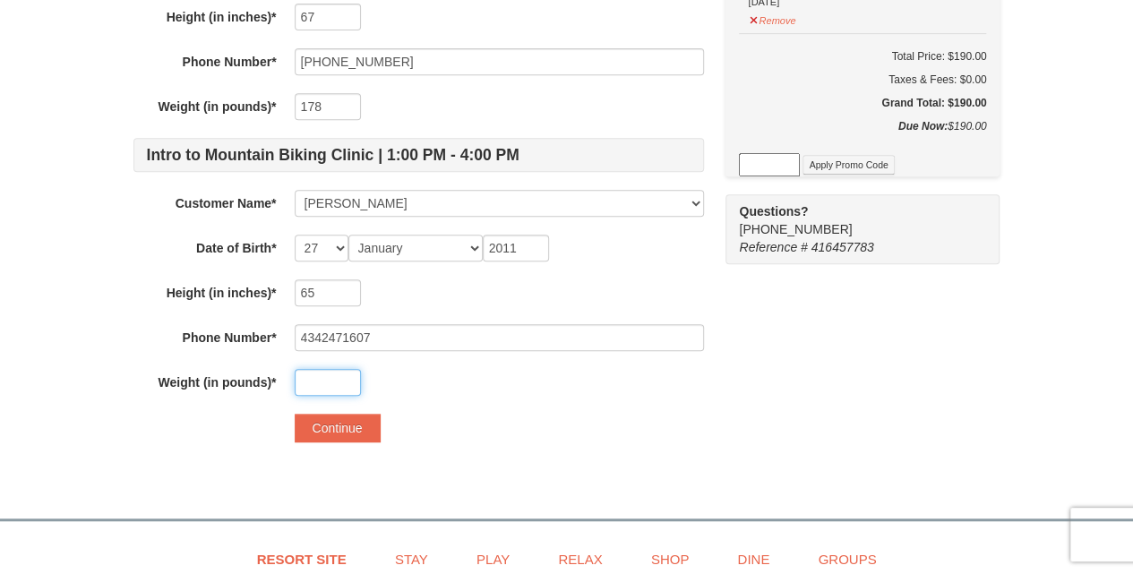
click at [315, 383] on input "text" at bounding box center [328, 382] width 66 height 27
type input "150"
click at [343, 428] on button "Continue" at bounding box center [338, 428] width 86 height 29
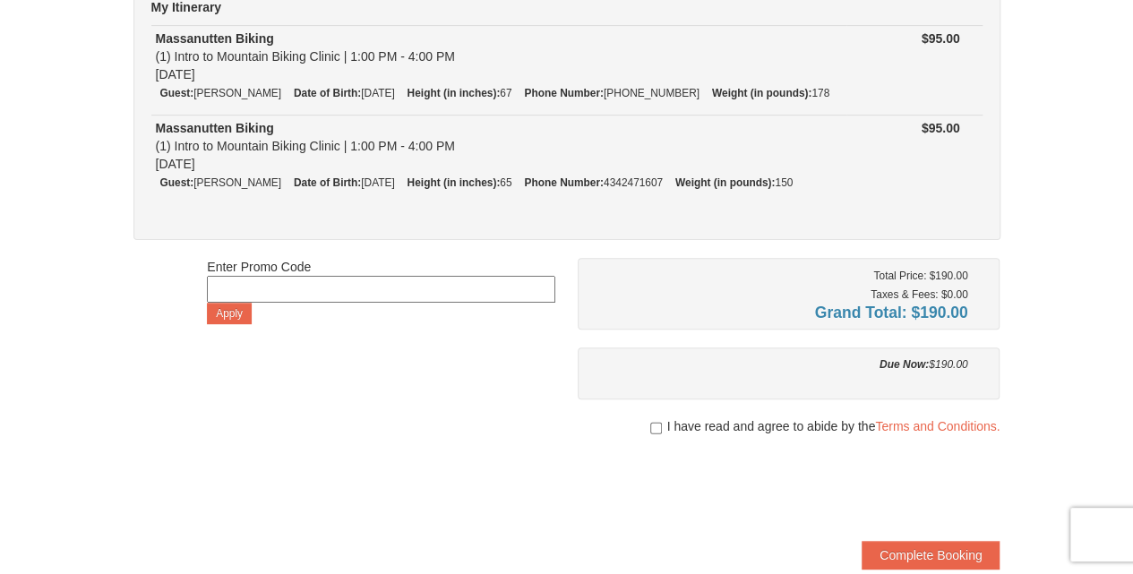
scroll to position [238, 0]
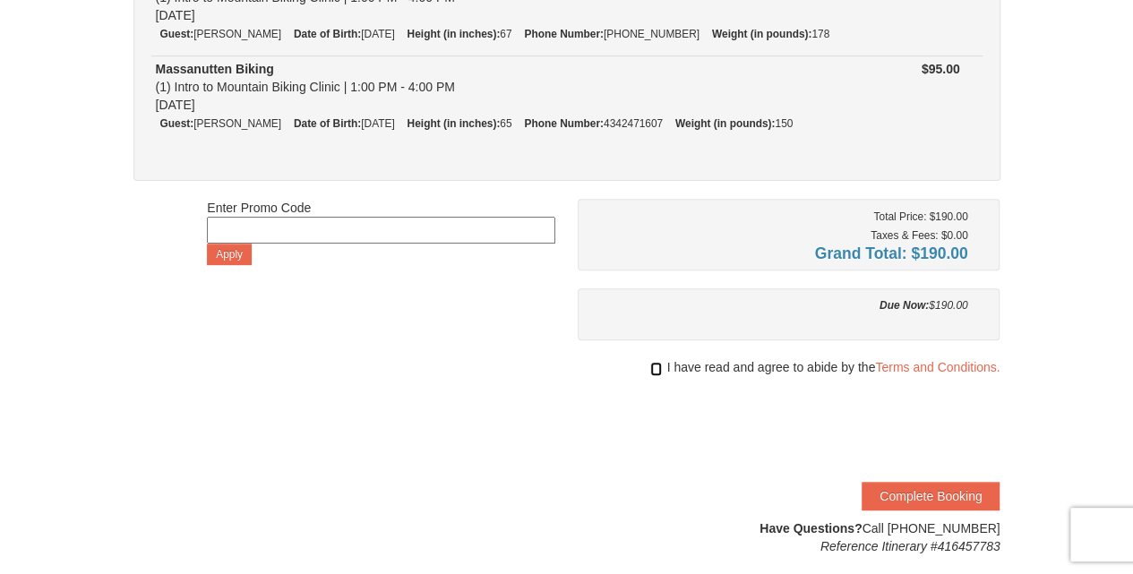
click at [655, 364] on input "checkbox" at bounding box center [656, 369] width 12 height 14
checkbox input "true"
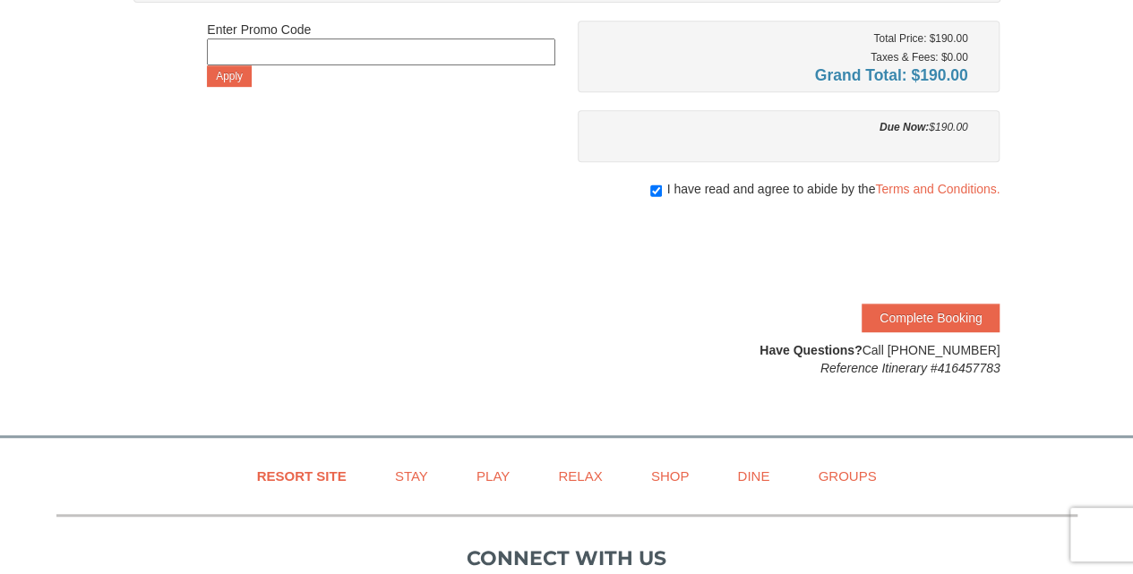
scroll to position [417, 0]
click at [949, 317] on button "Complete Booking" at bounding box center [930, 317] width 138 height 29
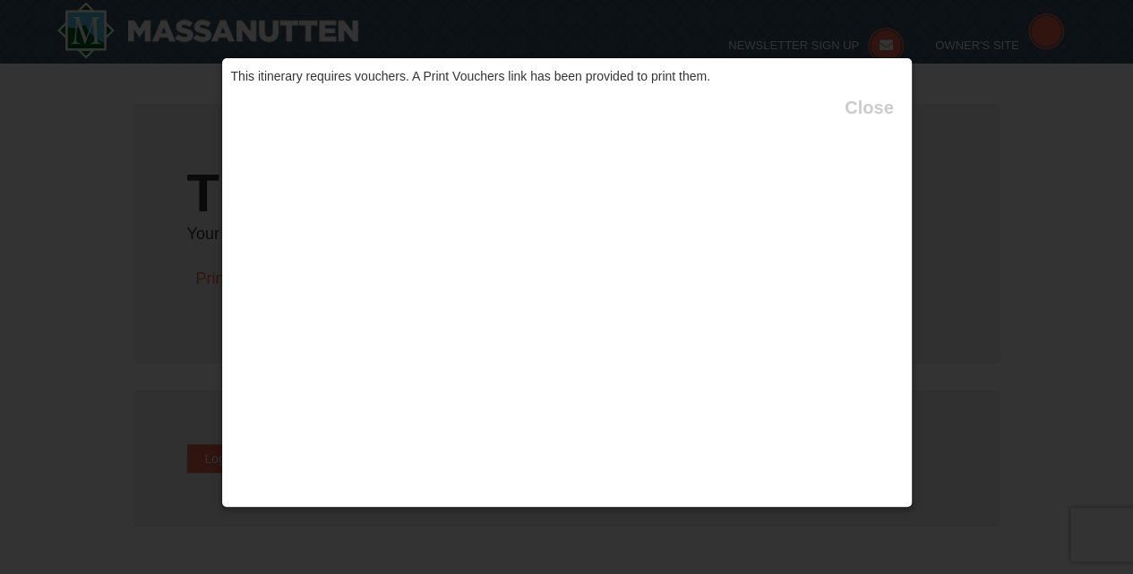
type input "[EMAIL_ADDRESS][DOMAIN_NAME]"
click at [870, 110] on button "Close" at bounding box center [868, 107] width 48 height 18
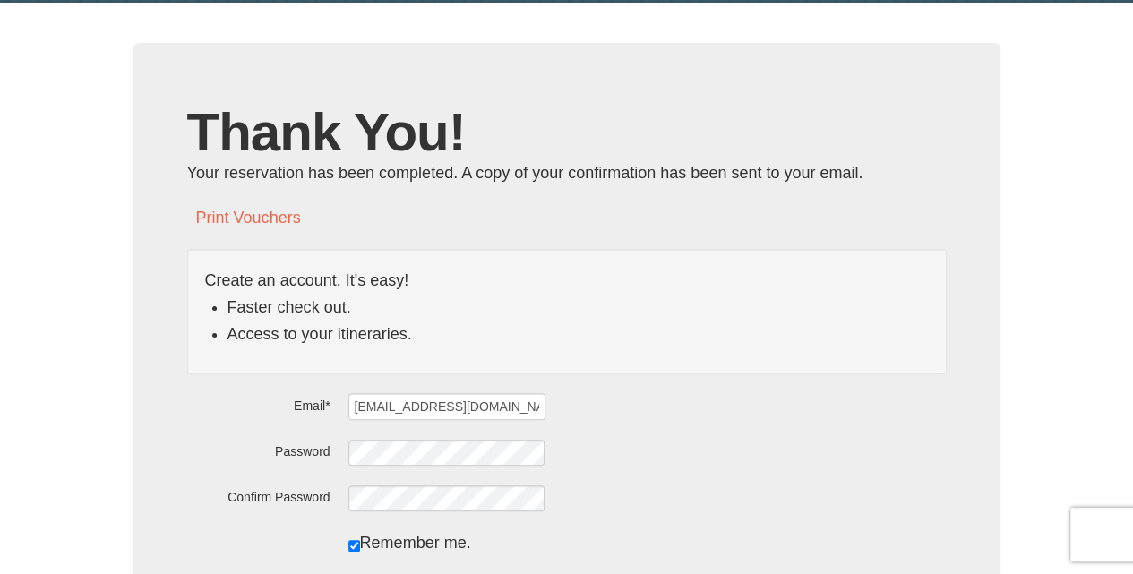
scroll to position [59, 0]
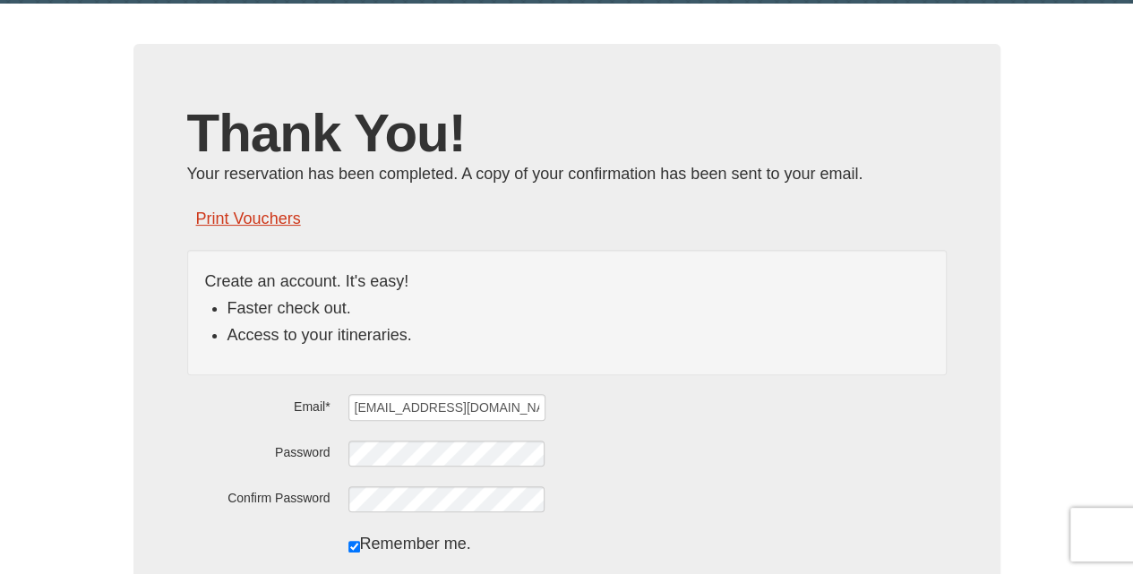
click at [261, 218] on link "Print Vouchers" at bounding box center [248, 219] width 105 height 18
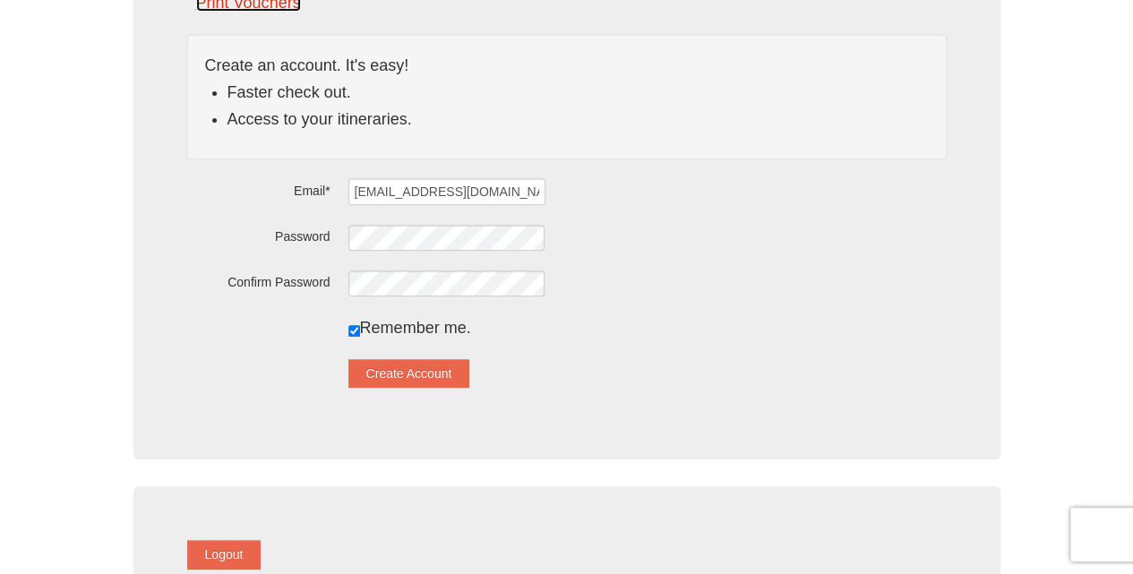
scroll to position [238, 0]
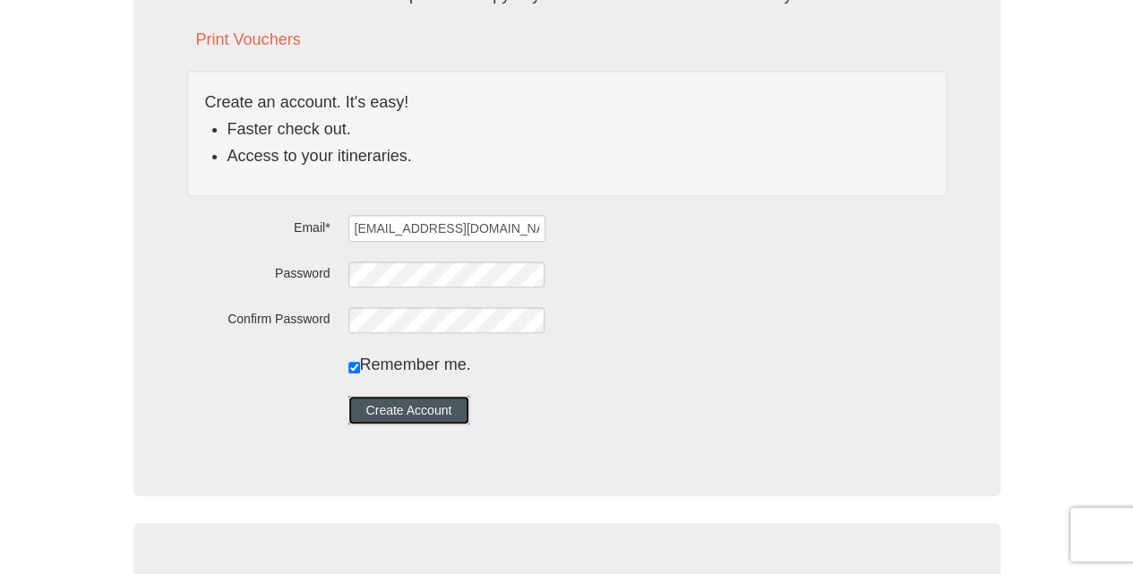
click at [424, 401] on button "Create Account" at bounding box center [409, 410] width 122 height 29
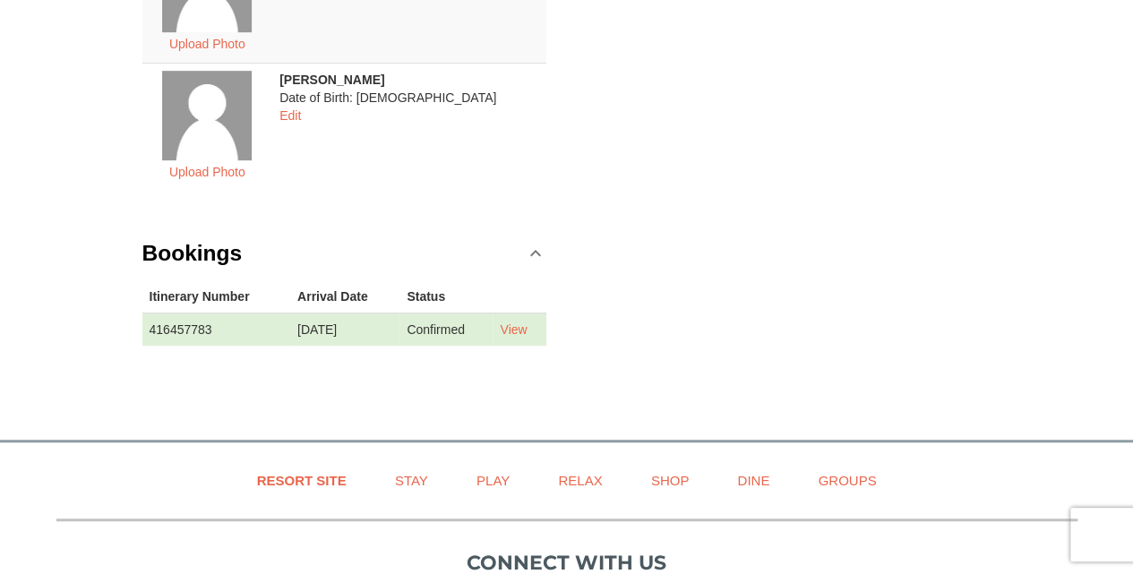
scroll to position [477, 0]
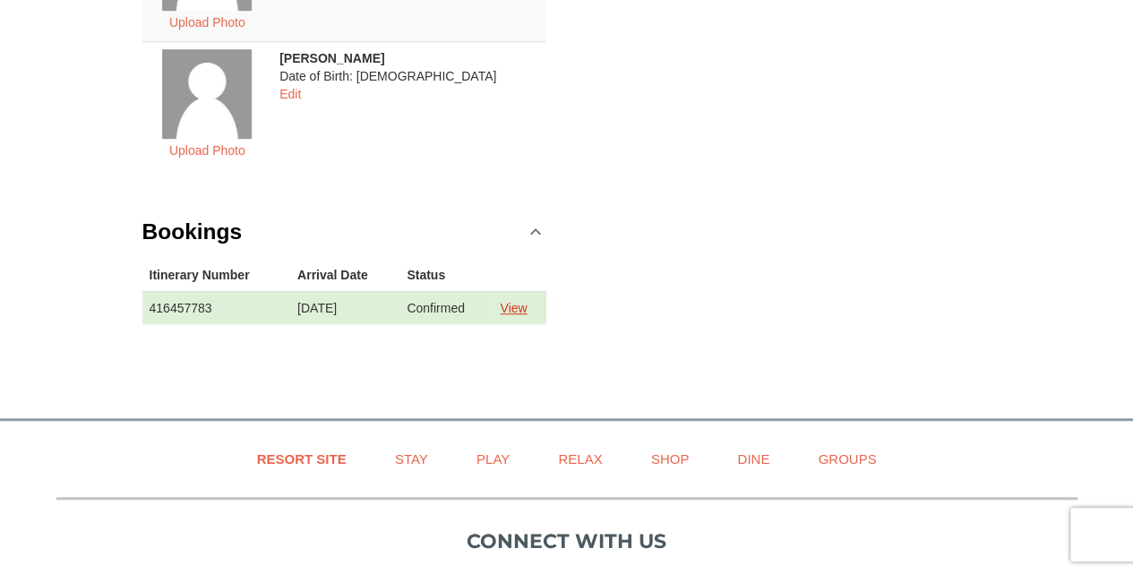
click at [525, 304] on link "View" at bounding box center [513, 308] width 27 height 14
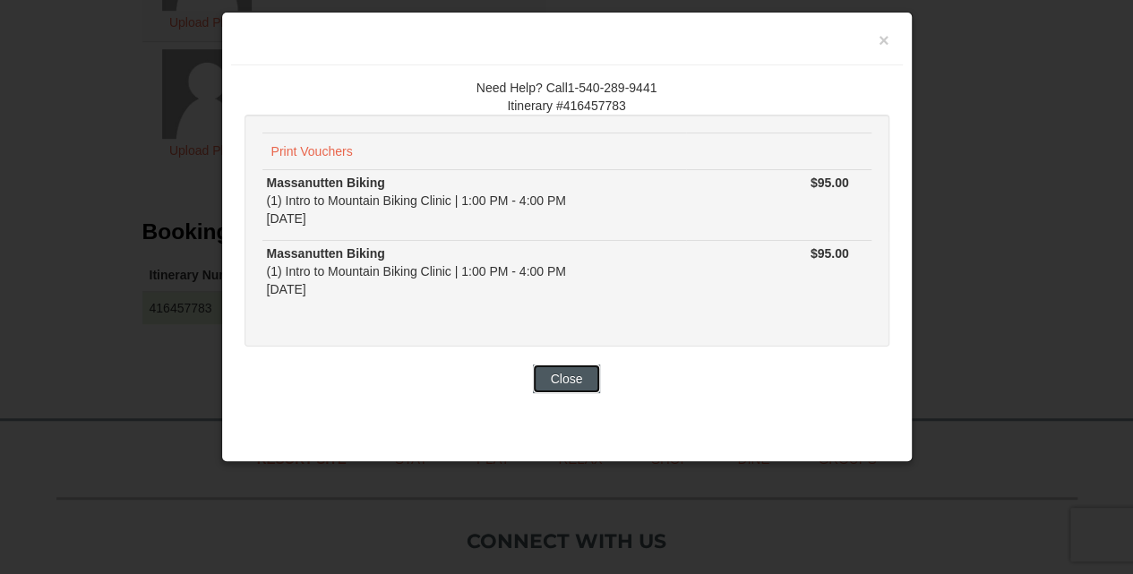
click at [574, 372] on button "Close" at bounding box center [567, 378] width 68 height 29
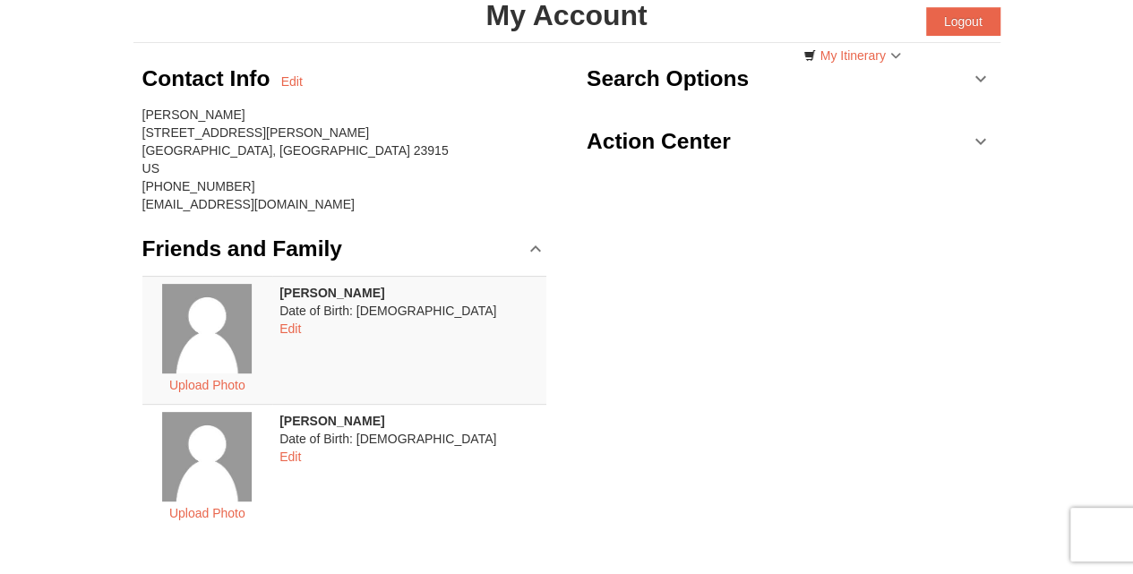
scroll to position [0, 0]
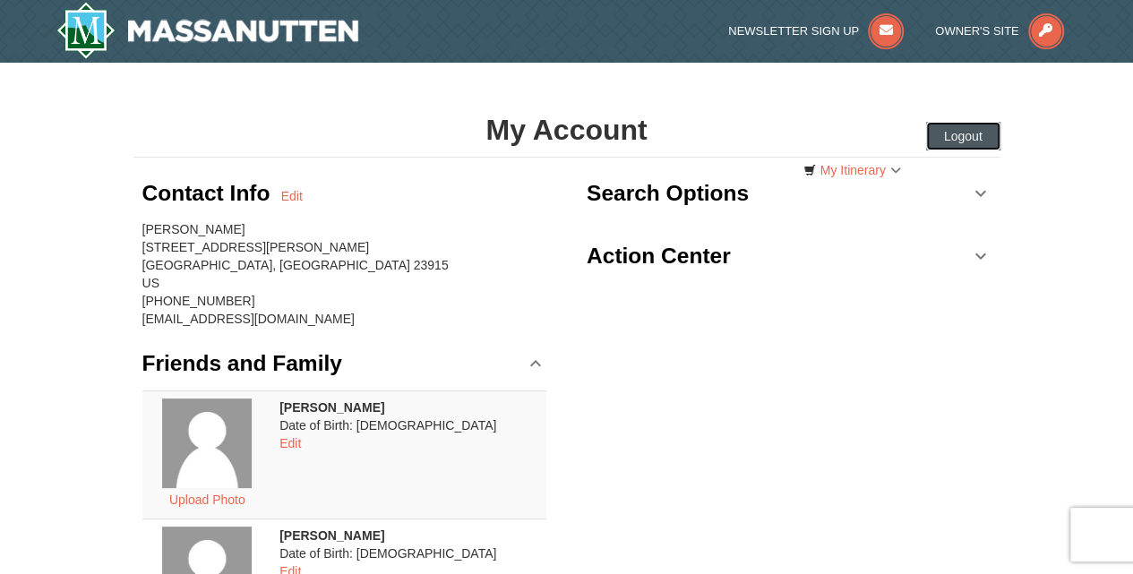
click at [952, 130] on button "Logout" at bounding box center [963, 136] width 74 height 29
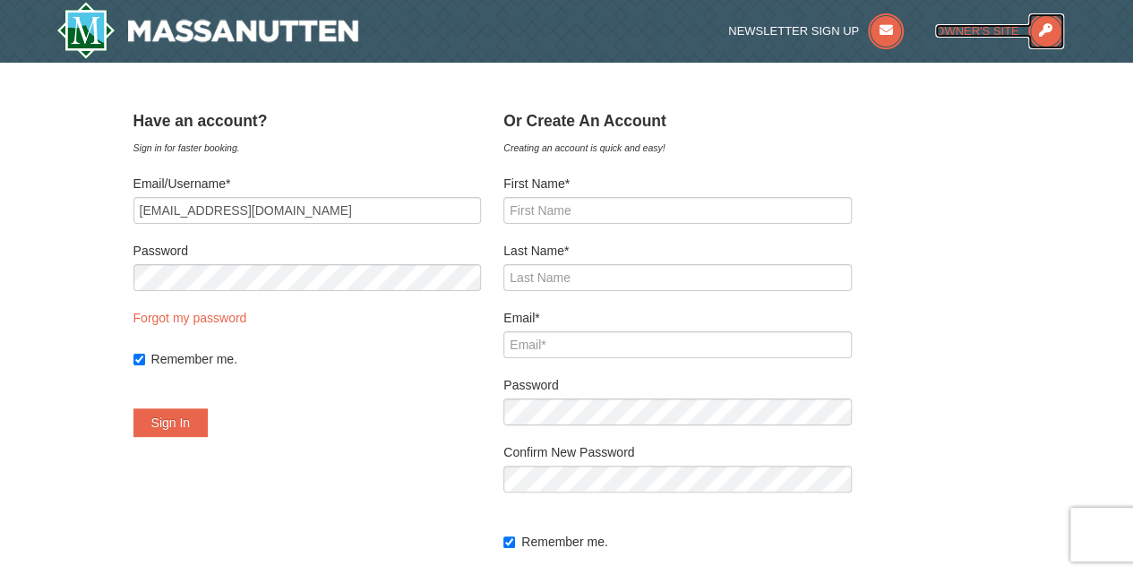
click at [1043, 29] on icon at bounding box center [1046, 31] width 36 height 36
